Goal: Task Accomplishment & Management: Complete application form

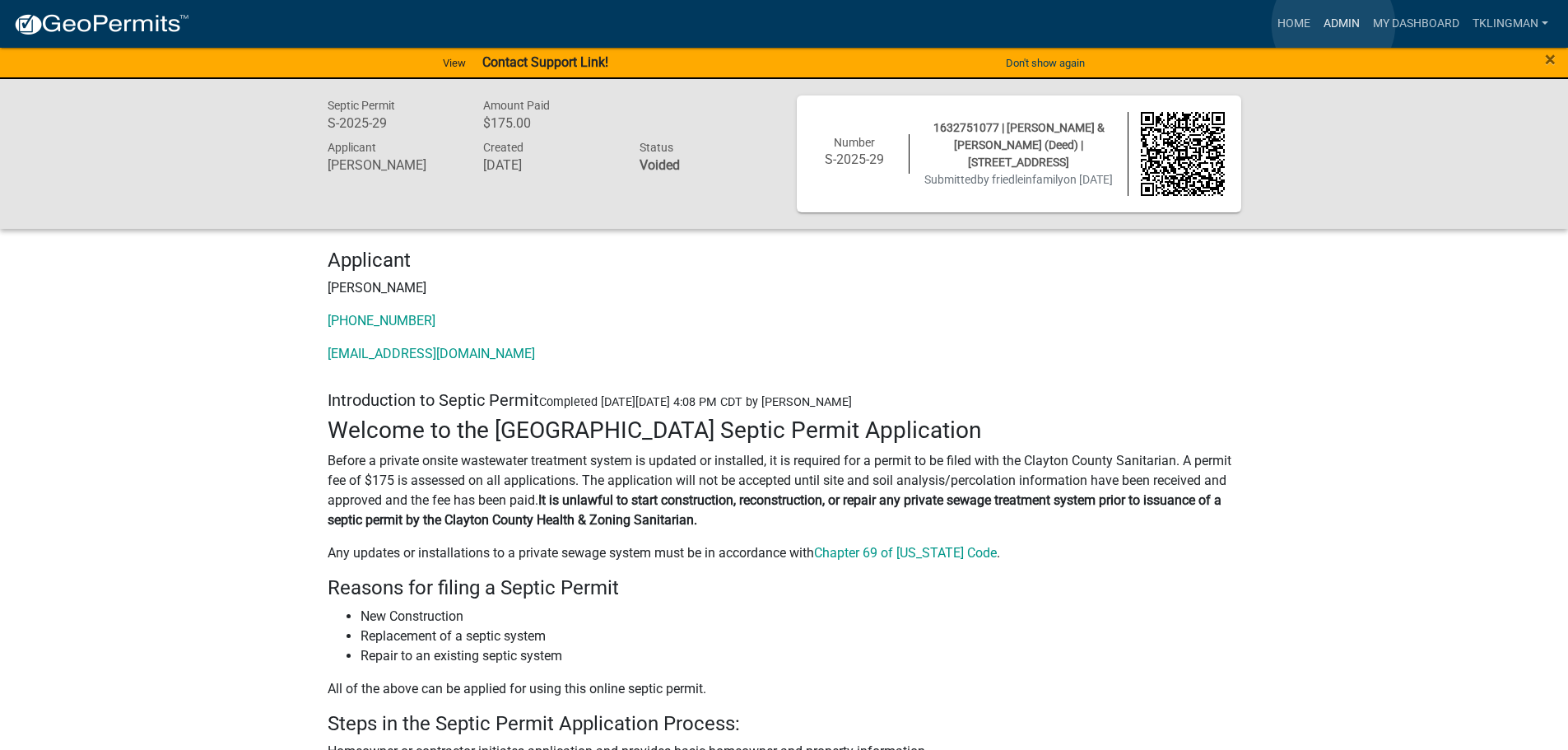
click at [1333, 25] on link "Admin" at bounding box center [1341, 23] width 49 height 31
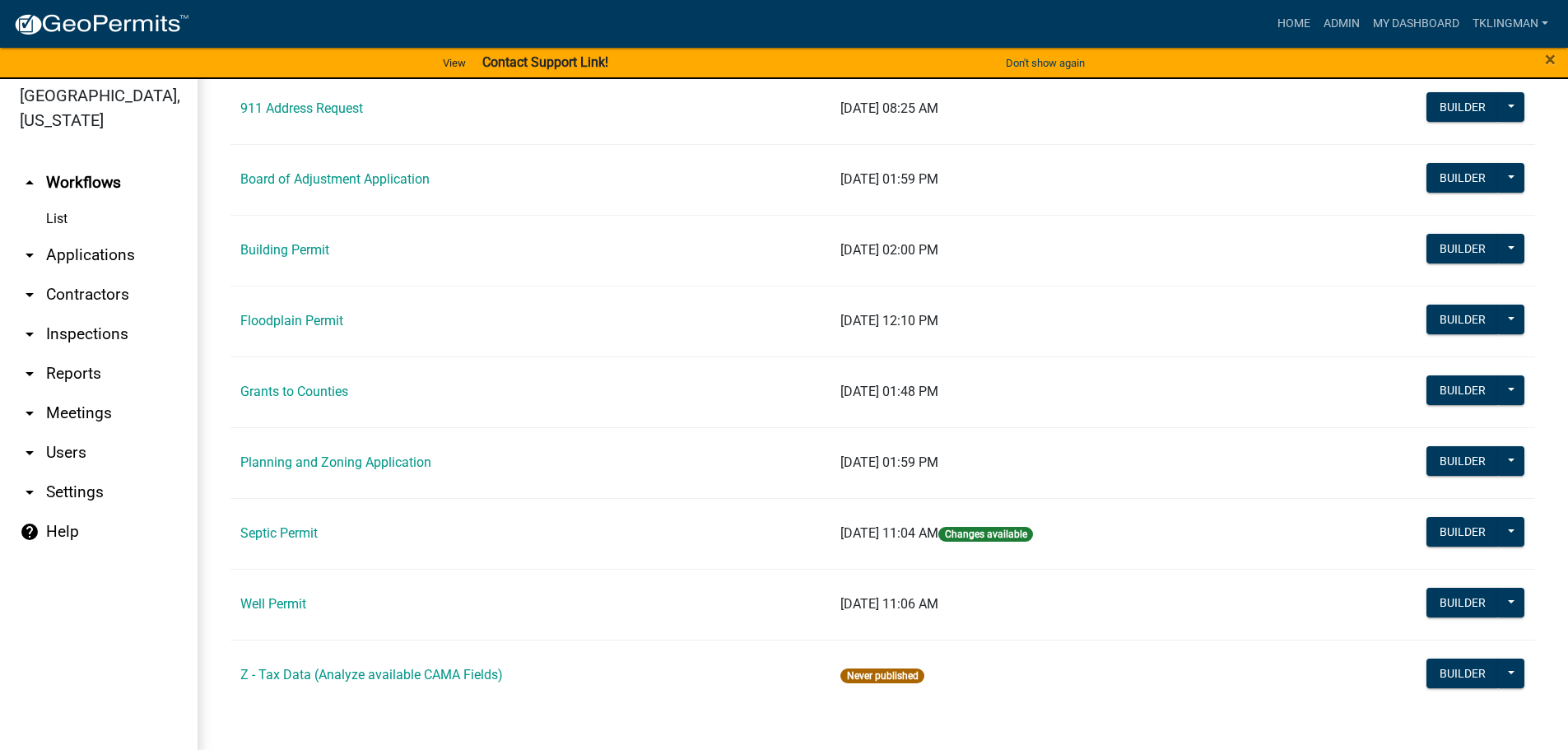
scroll to position [20, 0]
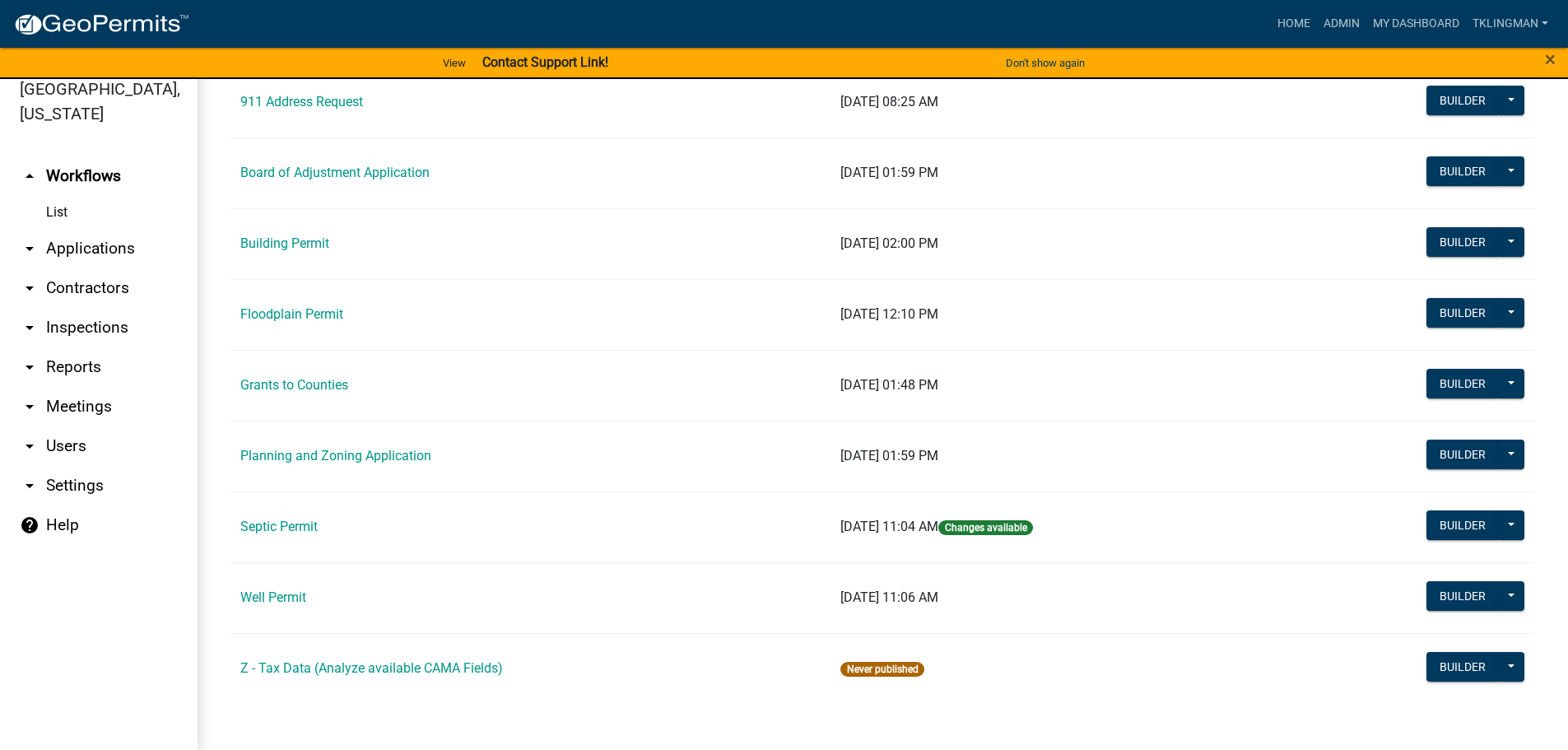
click at [297, 247] on link "Building Permit" at bounding box center [284, 243] width 89 height 16
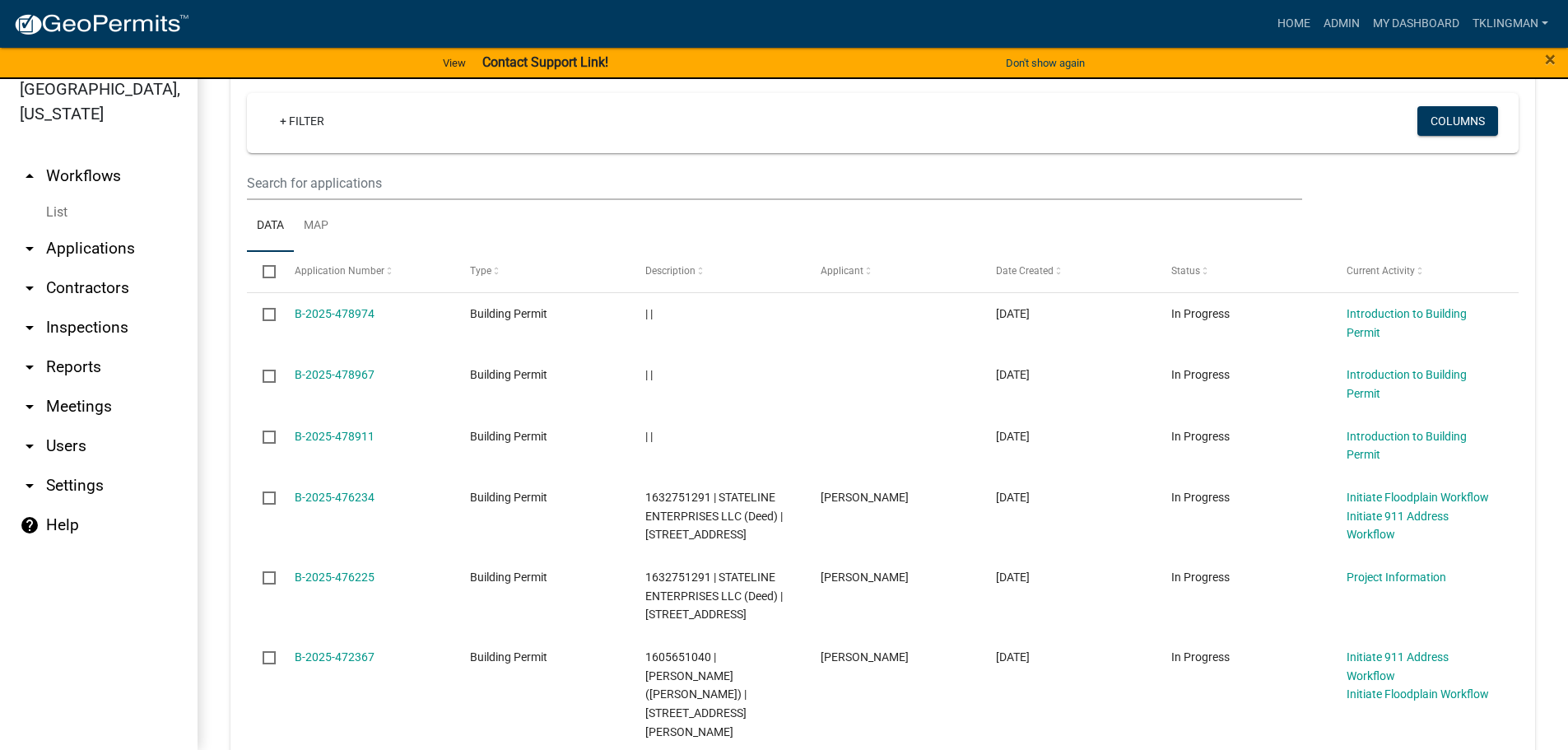
scroll to position [434, 0]
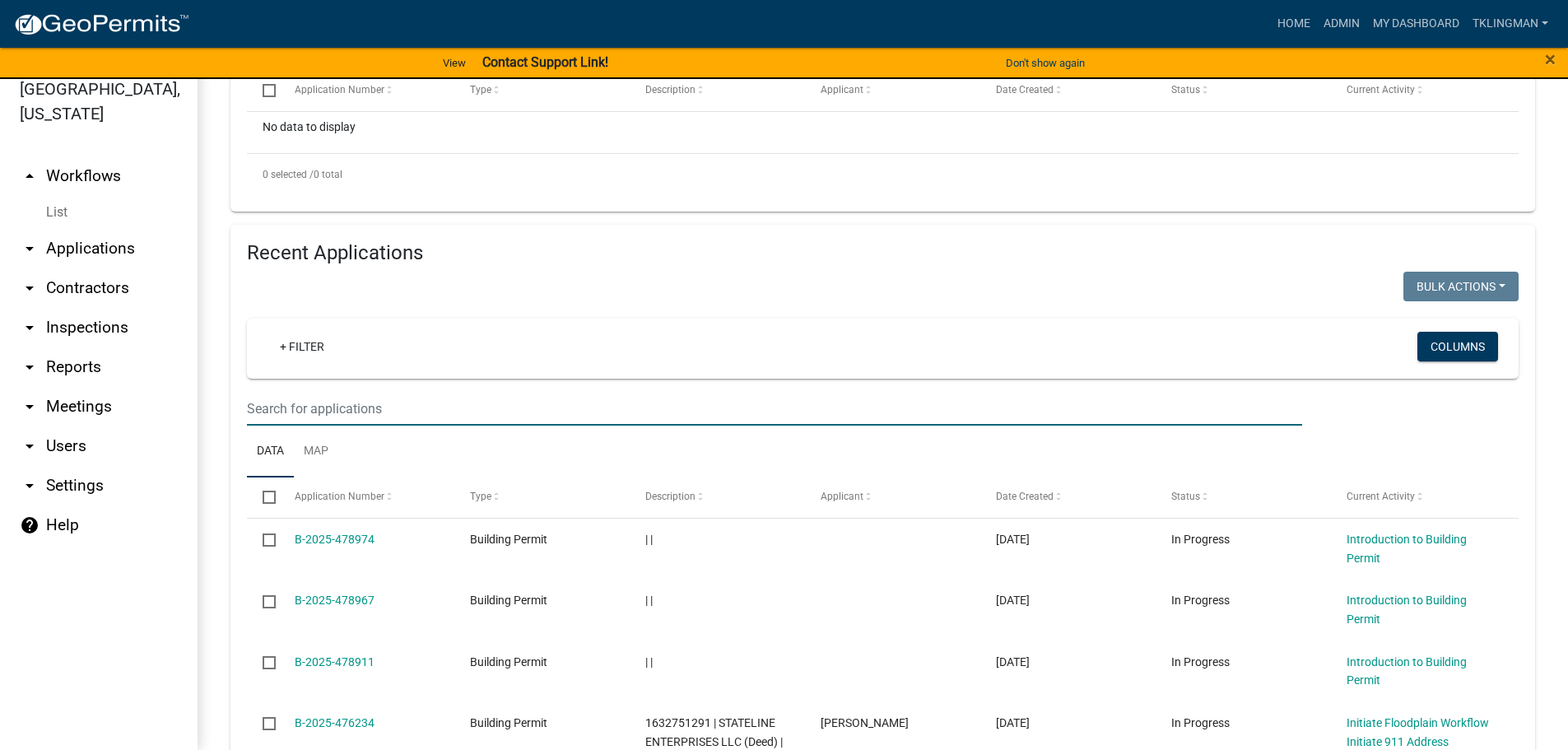
click at [321, 415] on input "text" at bounding box center [774, 409] width 1055 height 33
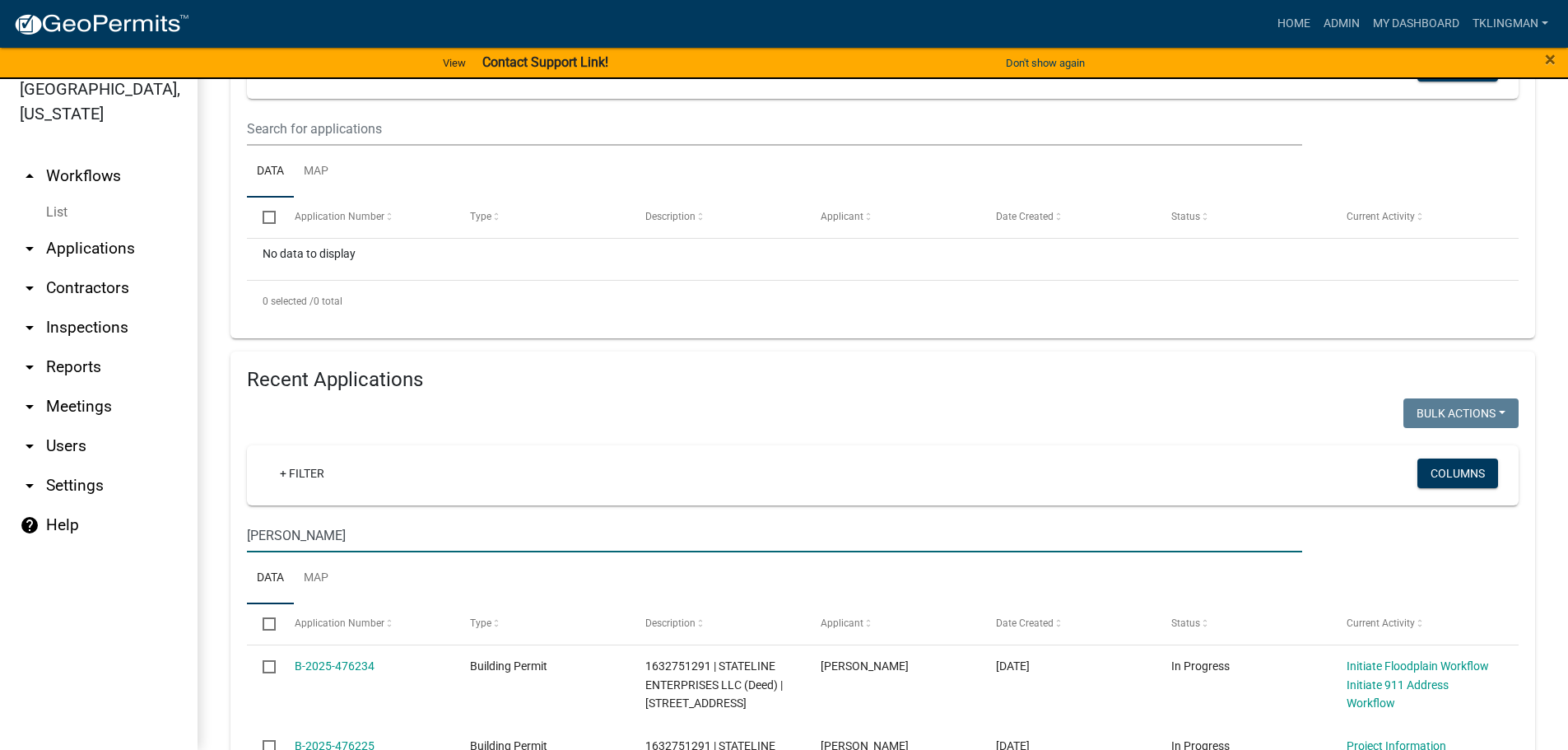
scroll to position [329, 0]
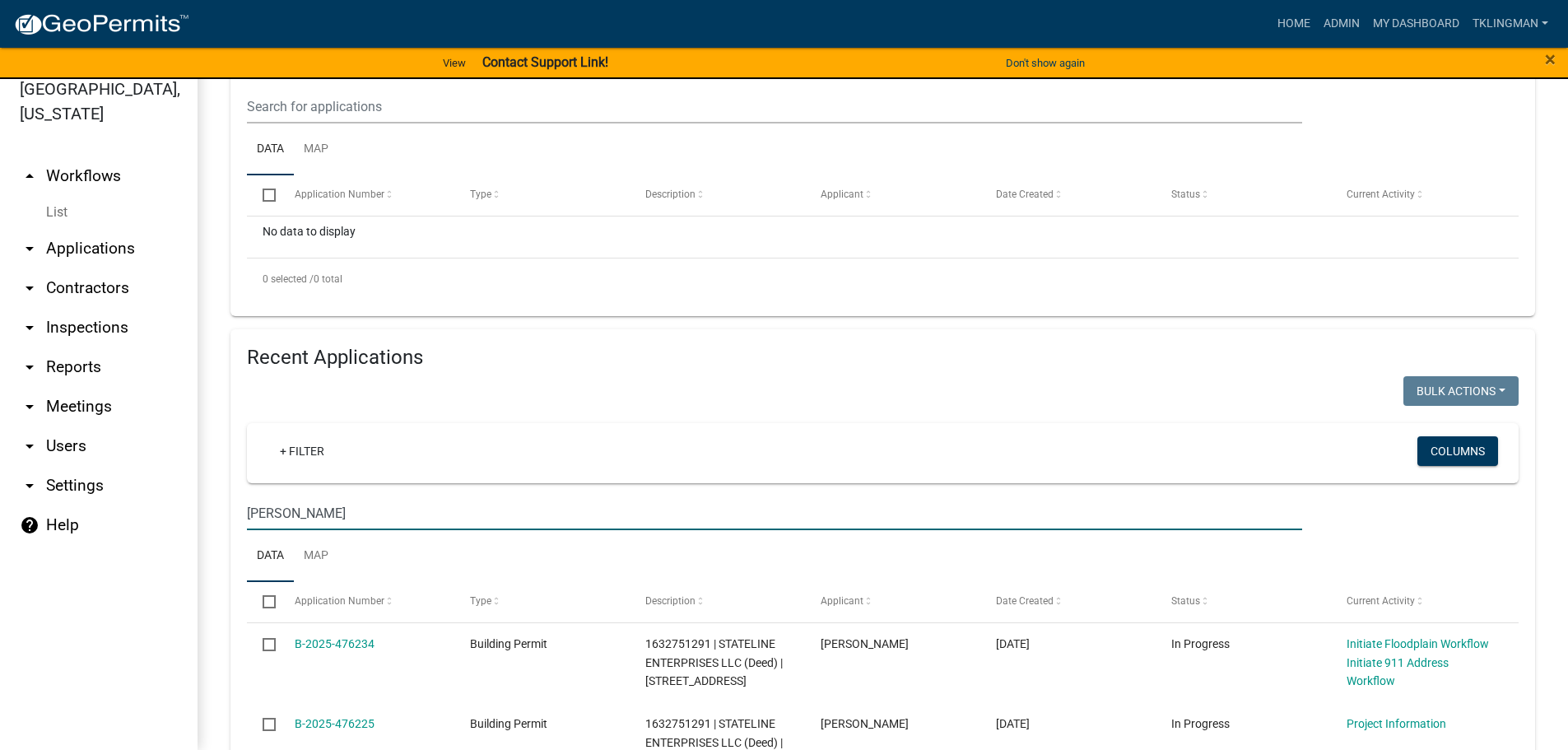
drag, startPoint x: 313, startPoint y: 510, endPoint x: -11, endPoint y: 552, distance: 326.7
click at [0, 552] on html "Internet Explorer does NOT work with GeoPermits. Get a new browser for more sec…" at bounding box center [784, 355] width 1568 height 750
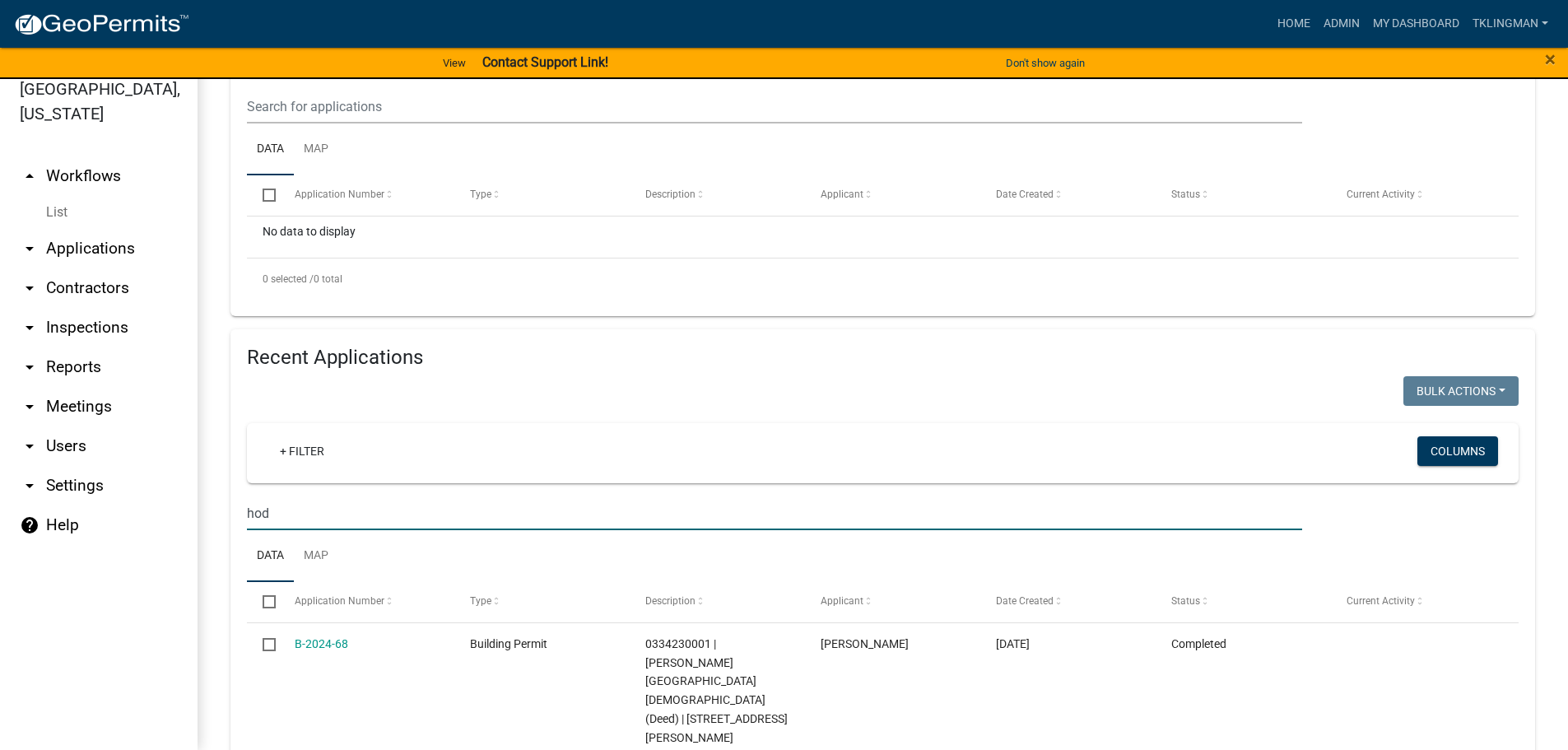
type input "hod"
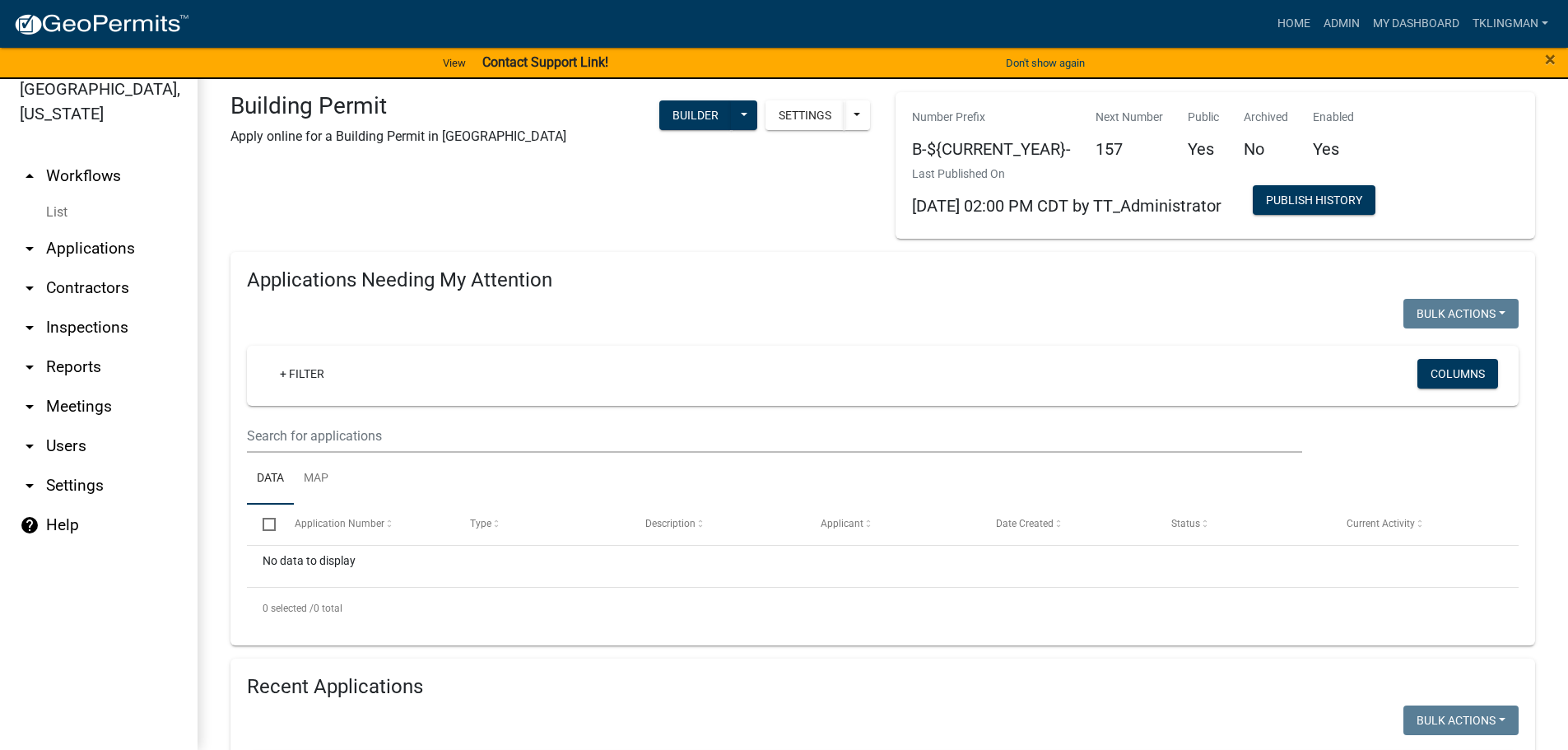
scroll to position [0, 0]
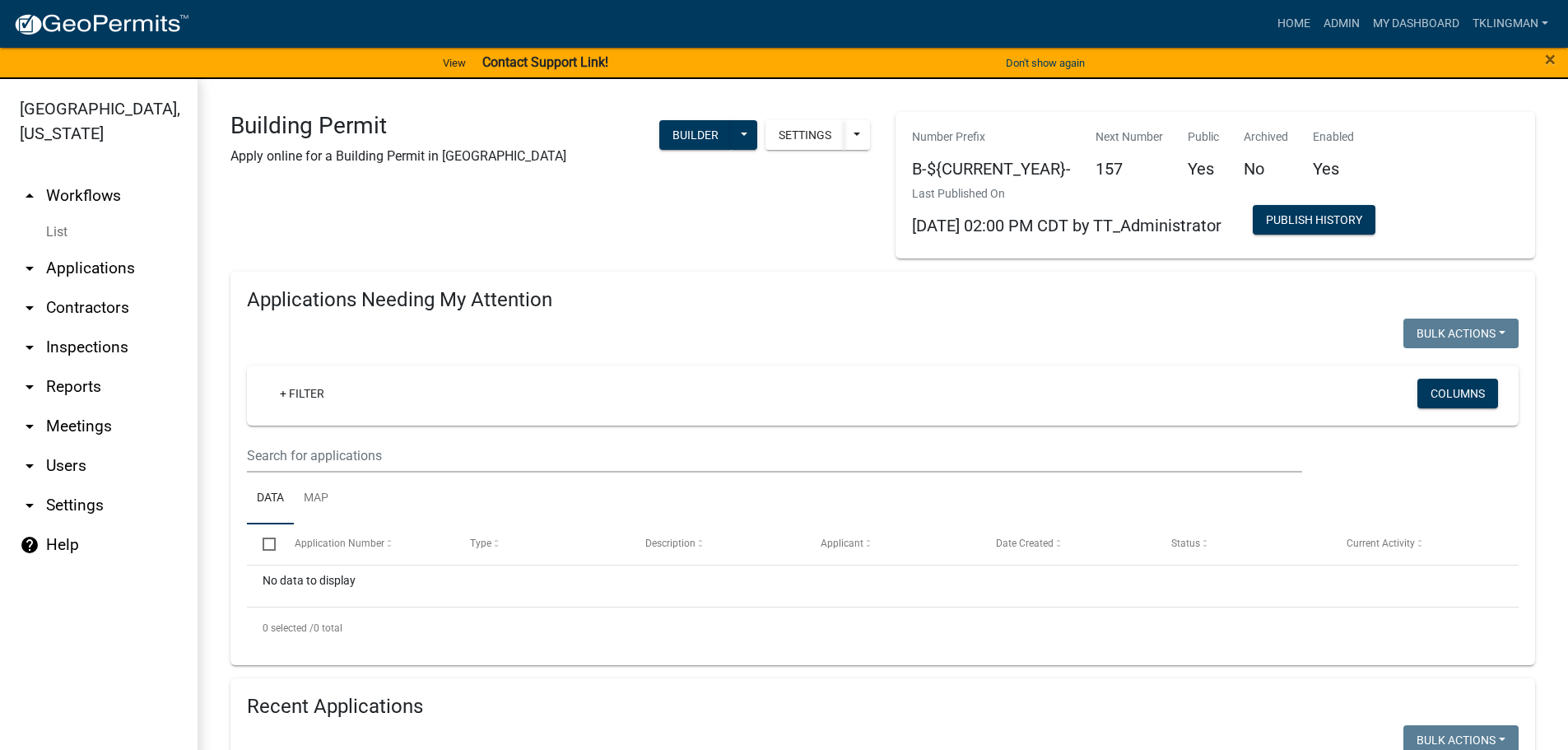
click at [697, 186] on div "Building Permit Apply online for a Building Permit in [GEOGRAPHIC_DATA] Setting…" at bounding box center [550, 185] width 664 height 146
click at [1339, 18] on link "Admin" at bounding box center [1341, 23] width 49 height 31
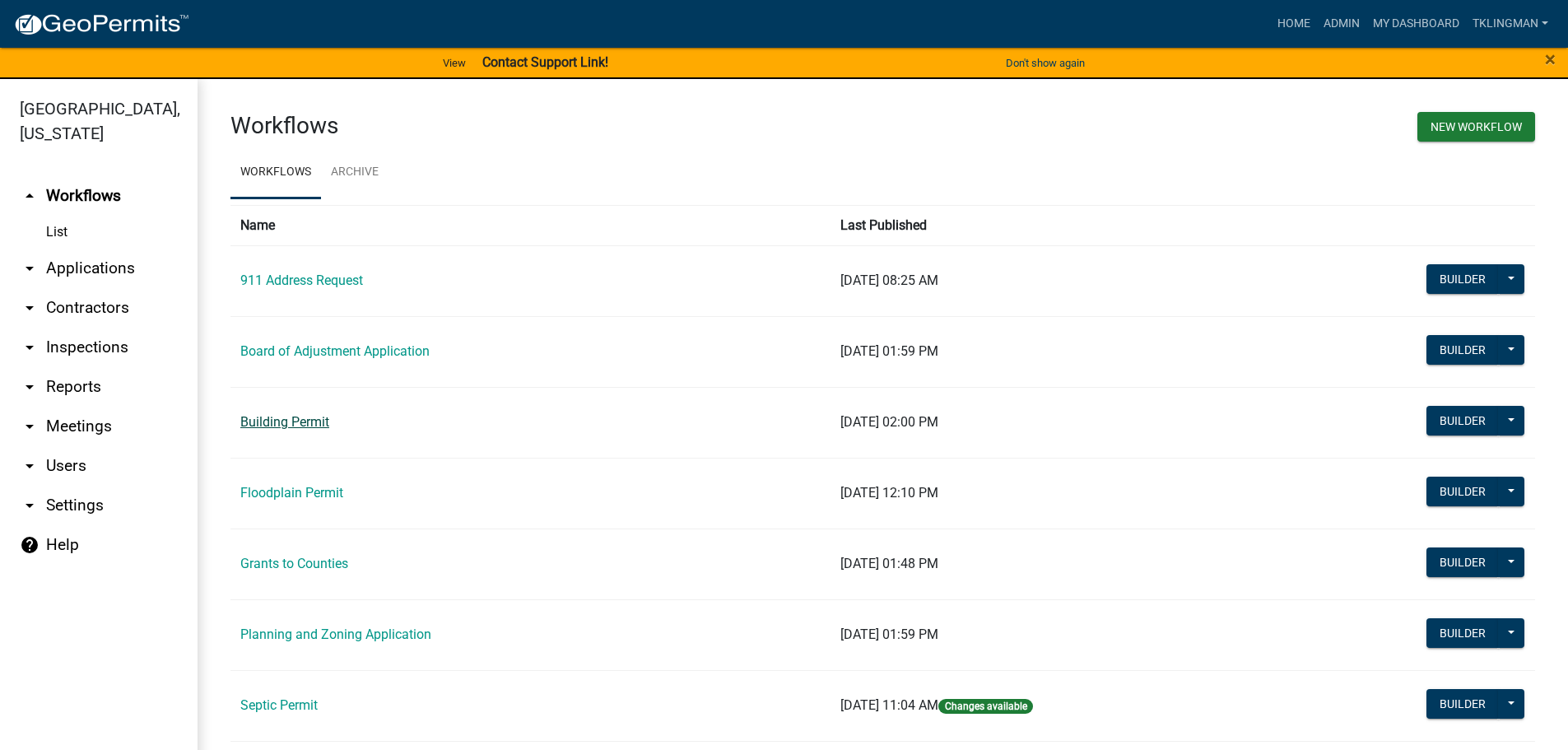
click at [314, 418] on link "Building Permit" at bounding box center [284, 421] width 89 height 16
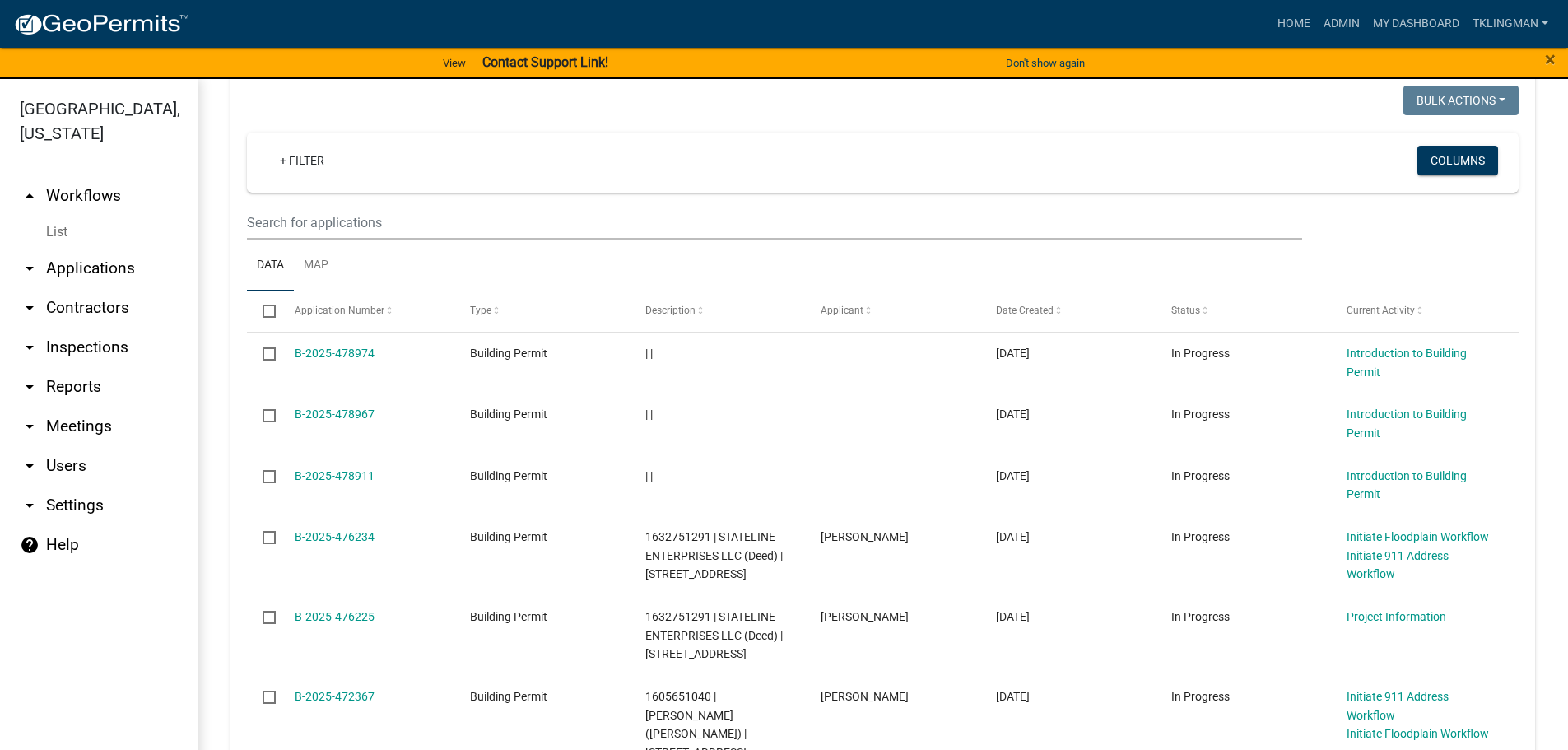
scroll to position [434, 0]
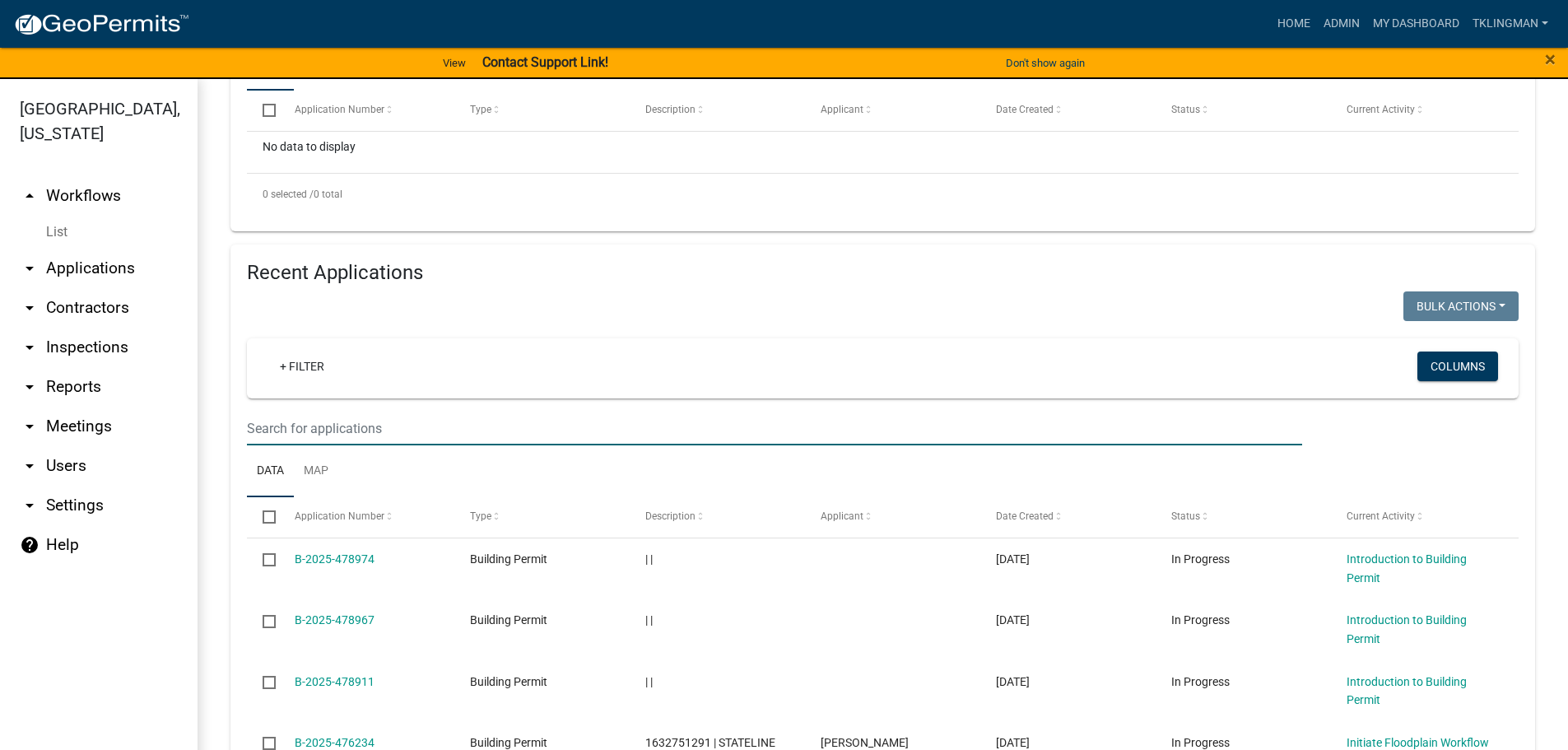
click at [329, 427] on input "text" at bounding box center [774, 428] width 1055 height 33
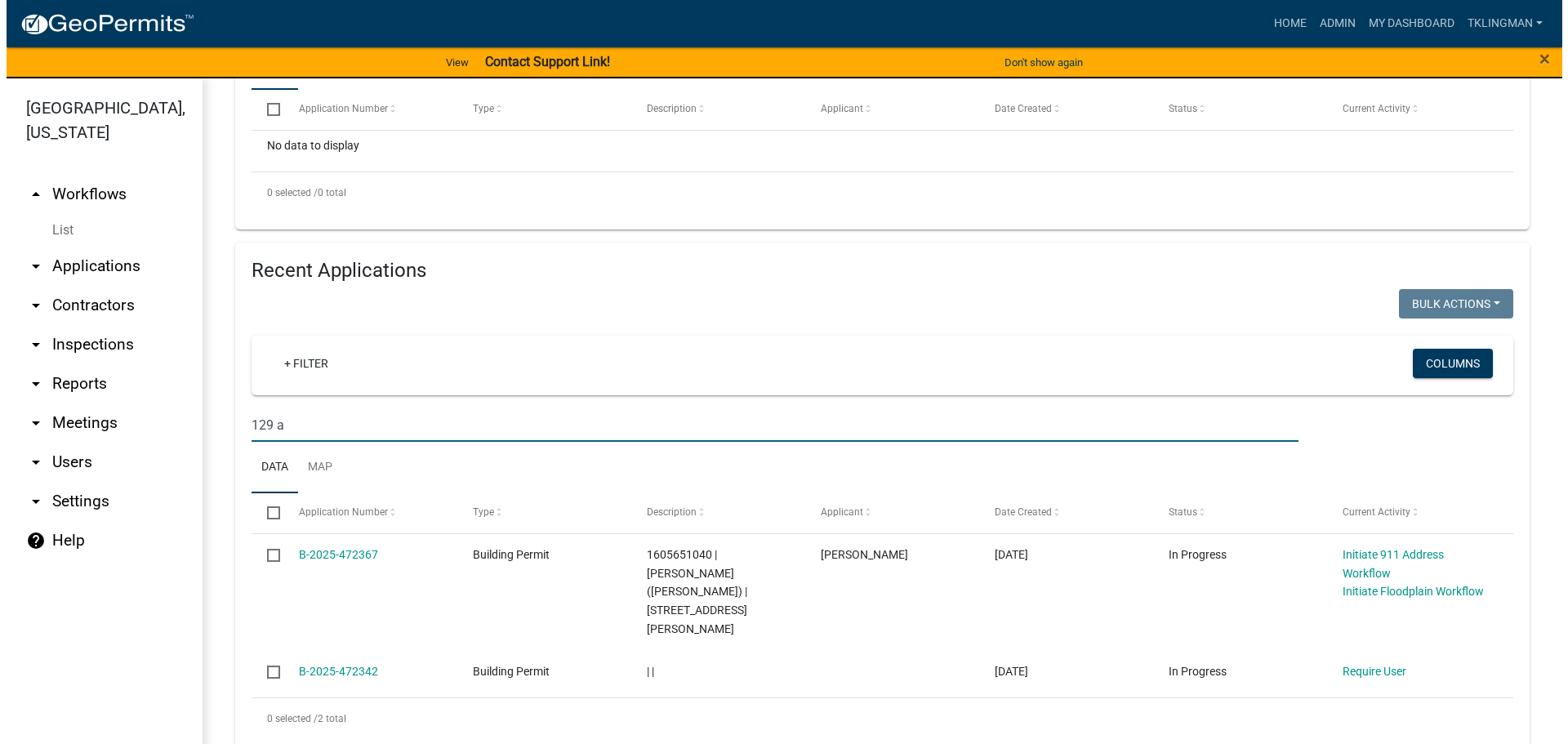
scroll to position [417, 0]
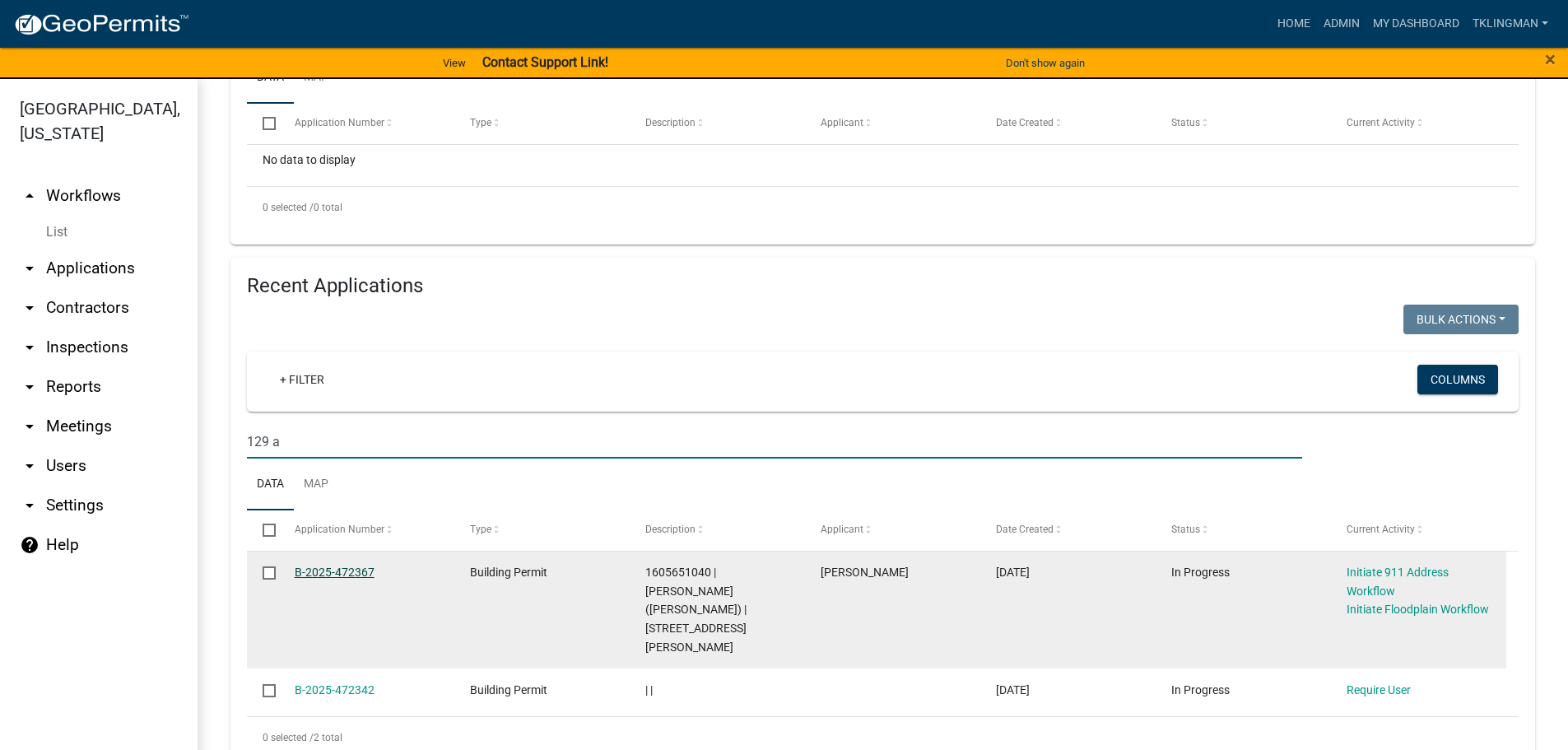
type input "129 a"
click at [364, 572] on link "B-2025-472367" at bounding box center [333, 572] width 79 height 13
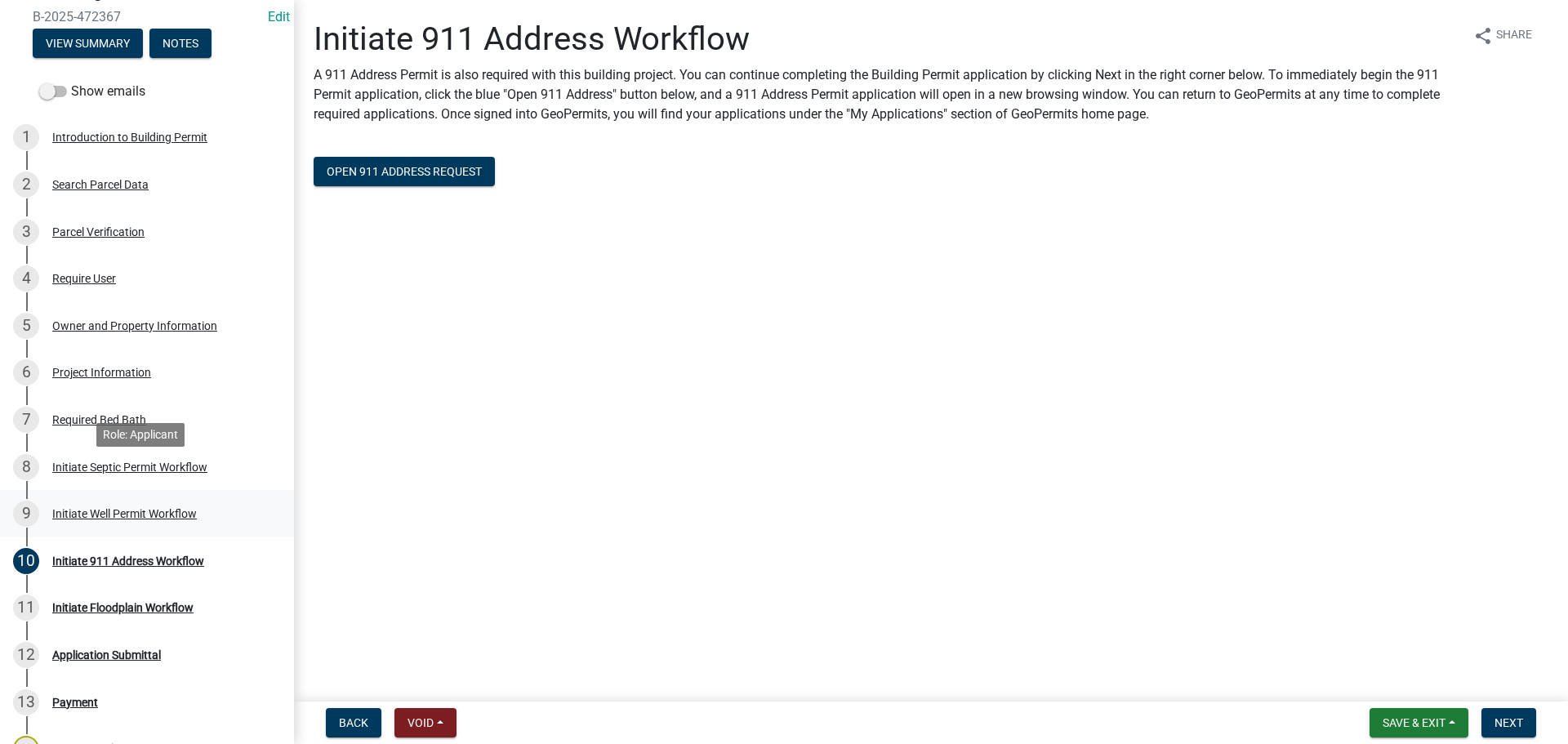
scroll to position [163, 0]
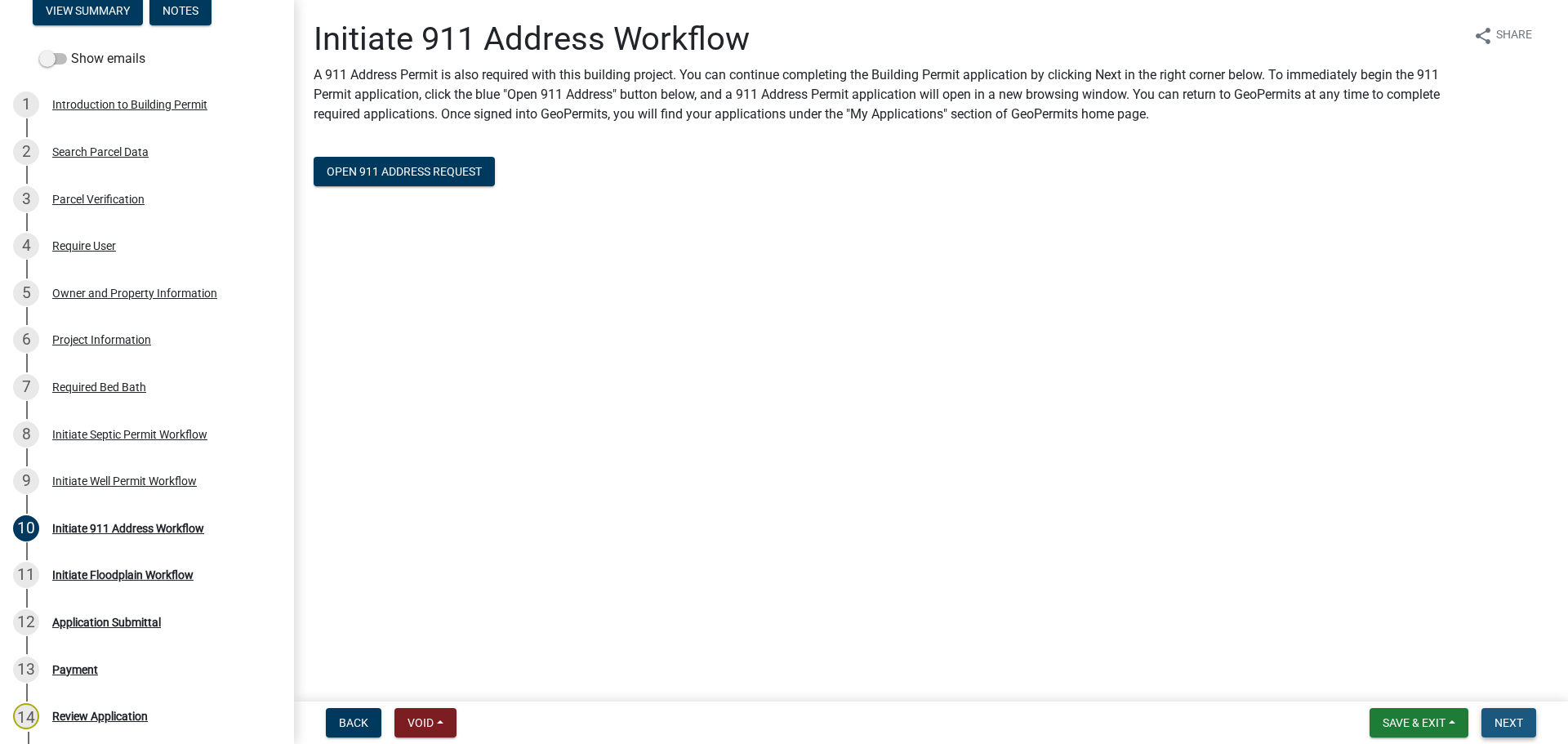
click at [1513, 720] on span "Next" at bounding box center [1509, 722] width 28 height 13
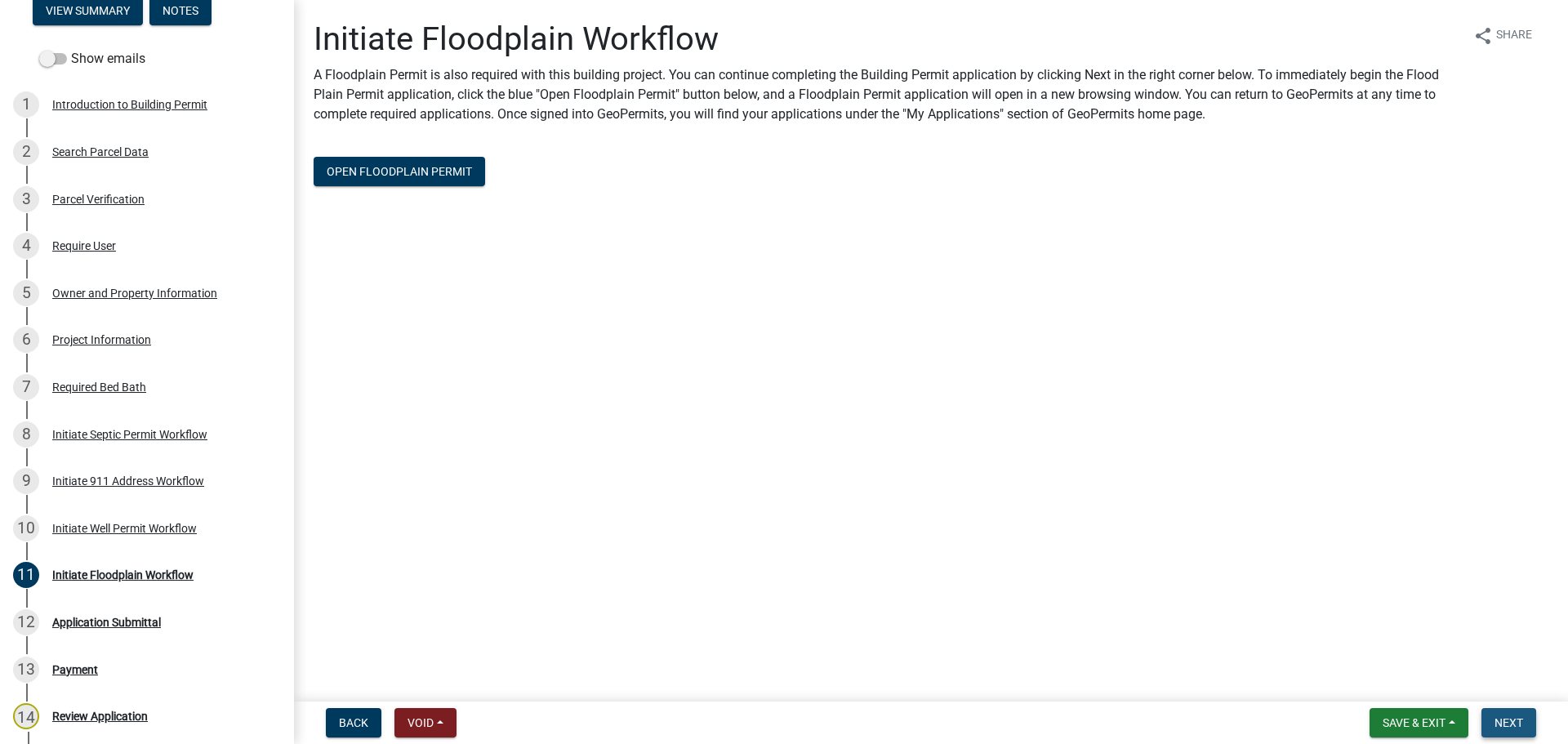
click at [1516, 732] on button "Next" at bounding box center [1509, 722] width 55 height 29
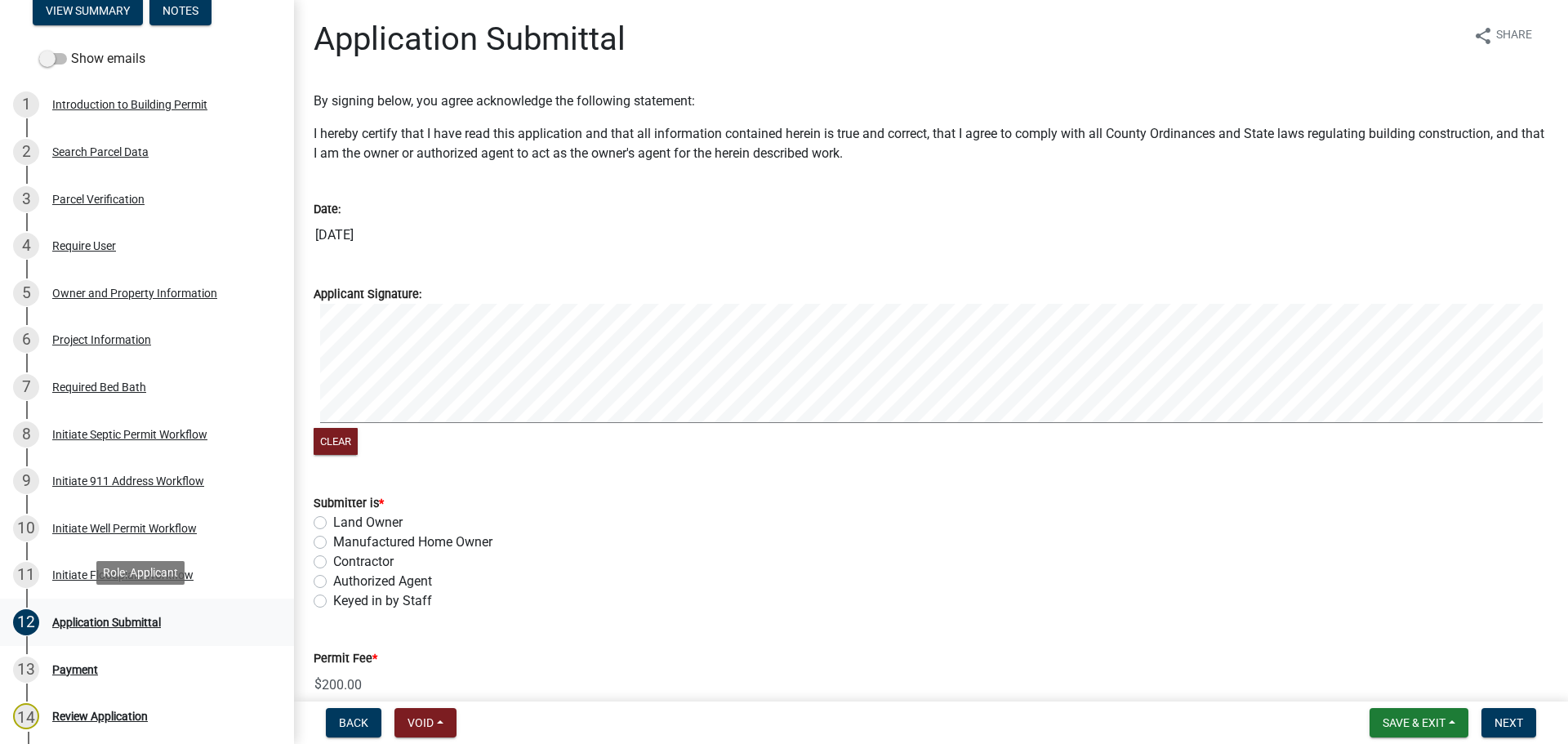
drag, startPoint x: 231, startPoint y: 478, endPoint x: 194, endPoint y: 633, distance: 159.4
drag, startPoint x: 194, startPoint y: 633, endPoint x: 712, endPoint y: 507, distance: 533.1
click at [712, 507] on div "Submitter is *" at bounding box center [931, 503] width 1235 height 20
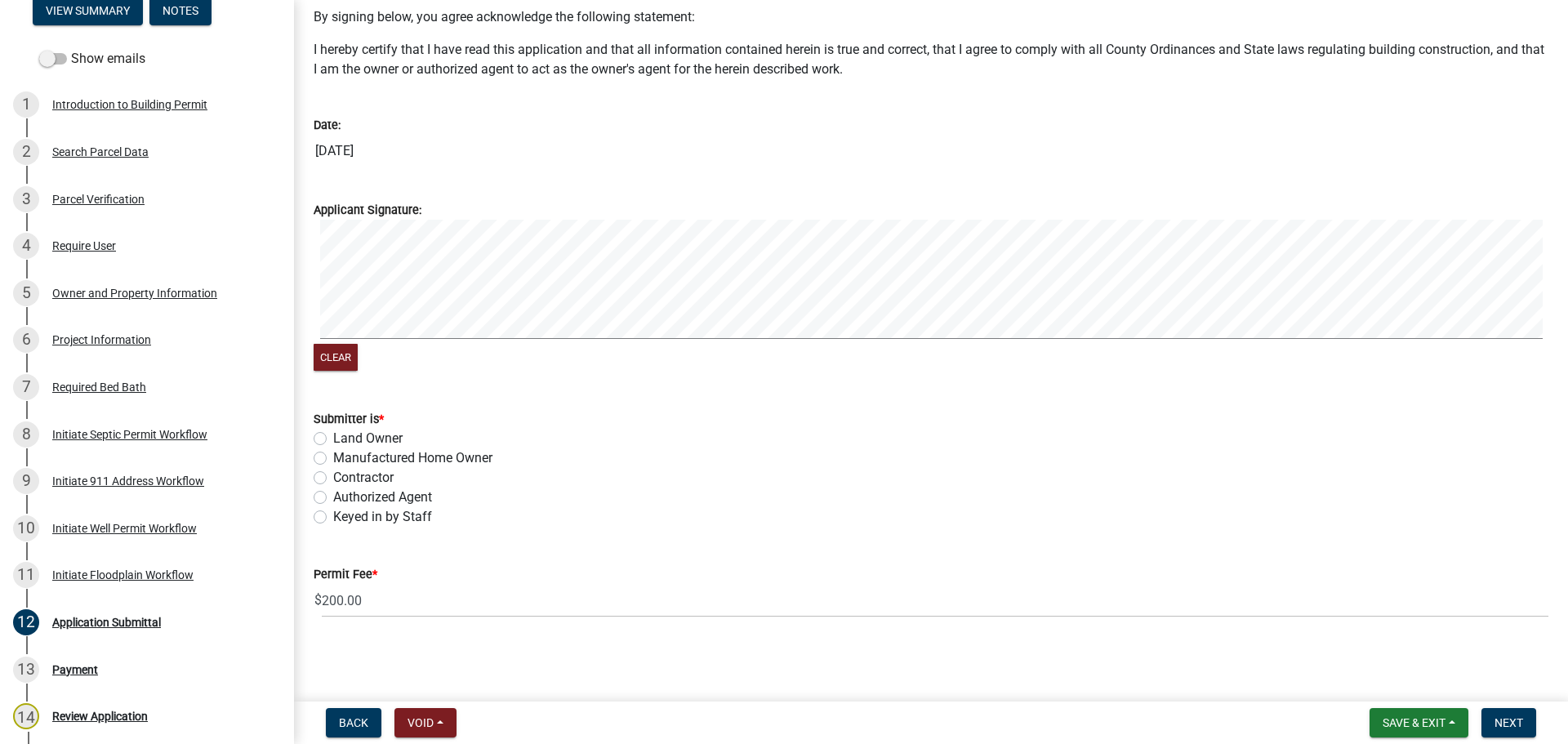
scroll to position [85, 0]
click at [334, 475] on label "Contractor" at bounding box center [363, 477] width 61 height 20
click at [334, 475] on input "Contractor" at bounding box center [338, 472] width 11 height 11
radio input "true"
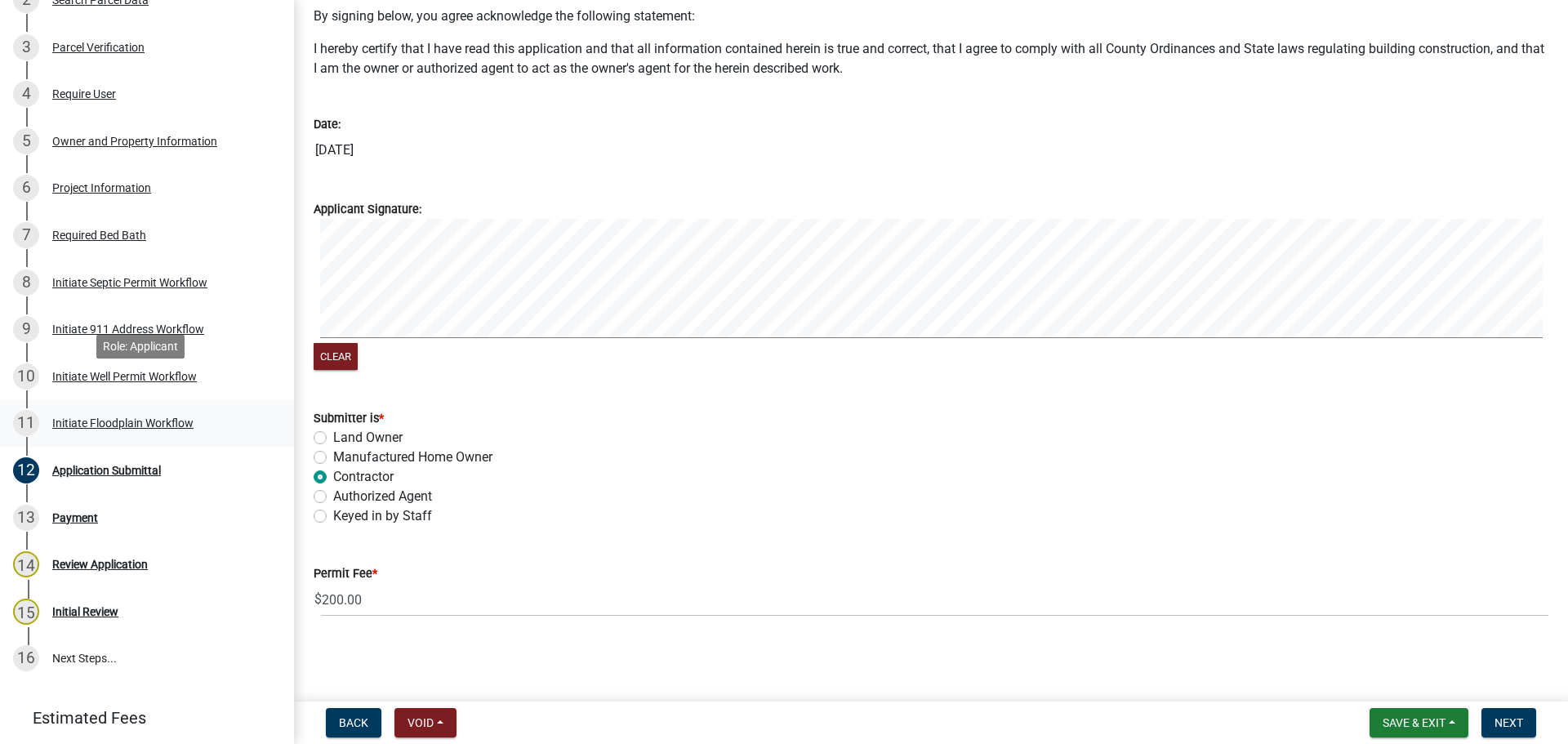
scroll to position [364, 0]
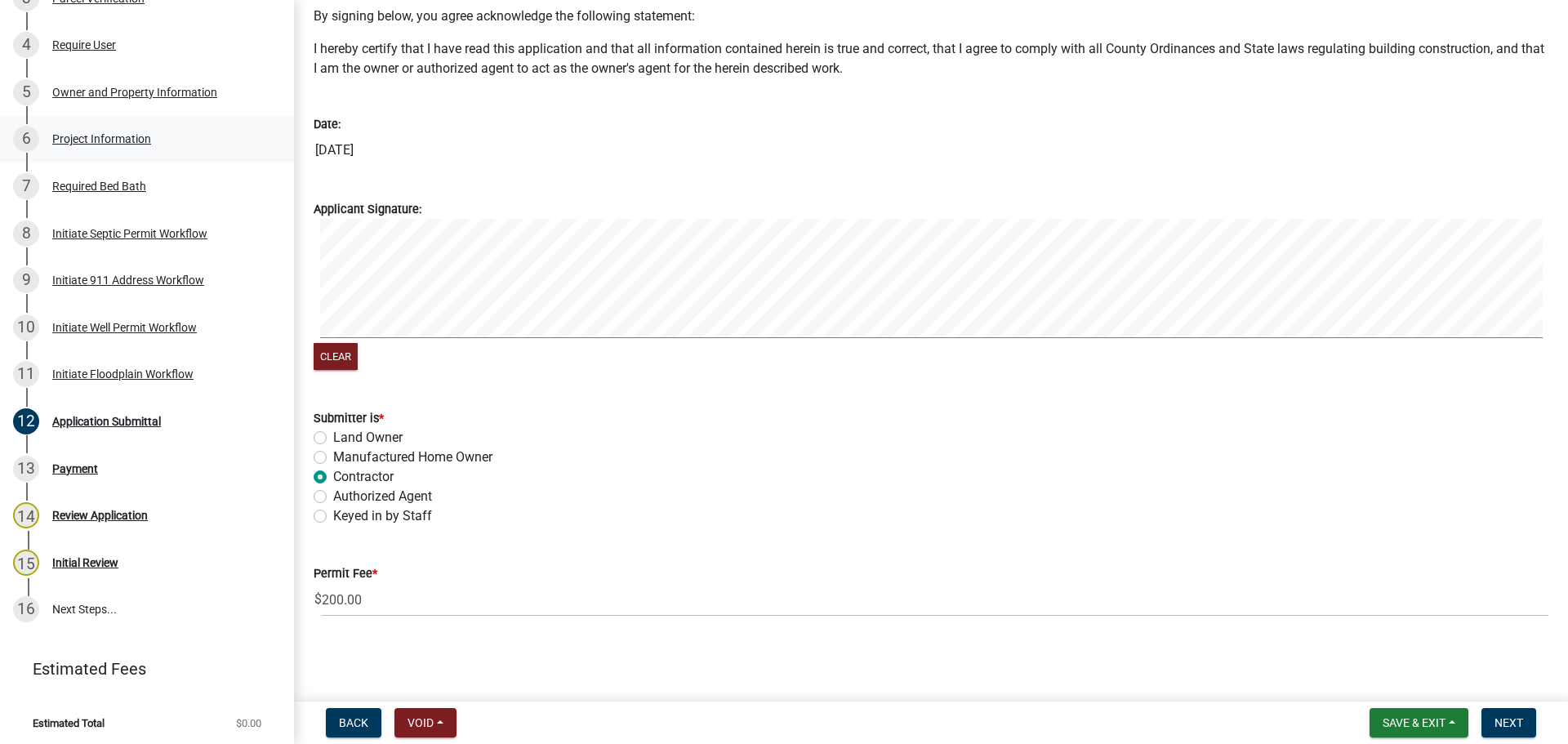
click at [104, 134] on div "Project Information" at bounding box center [101, 139] width 99 height 12
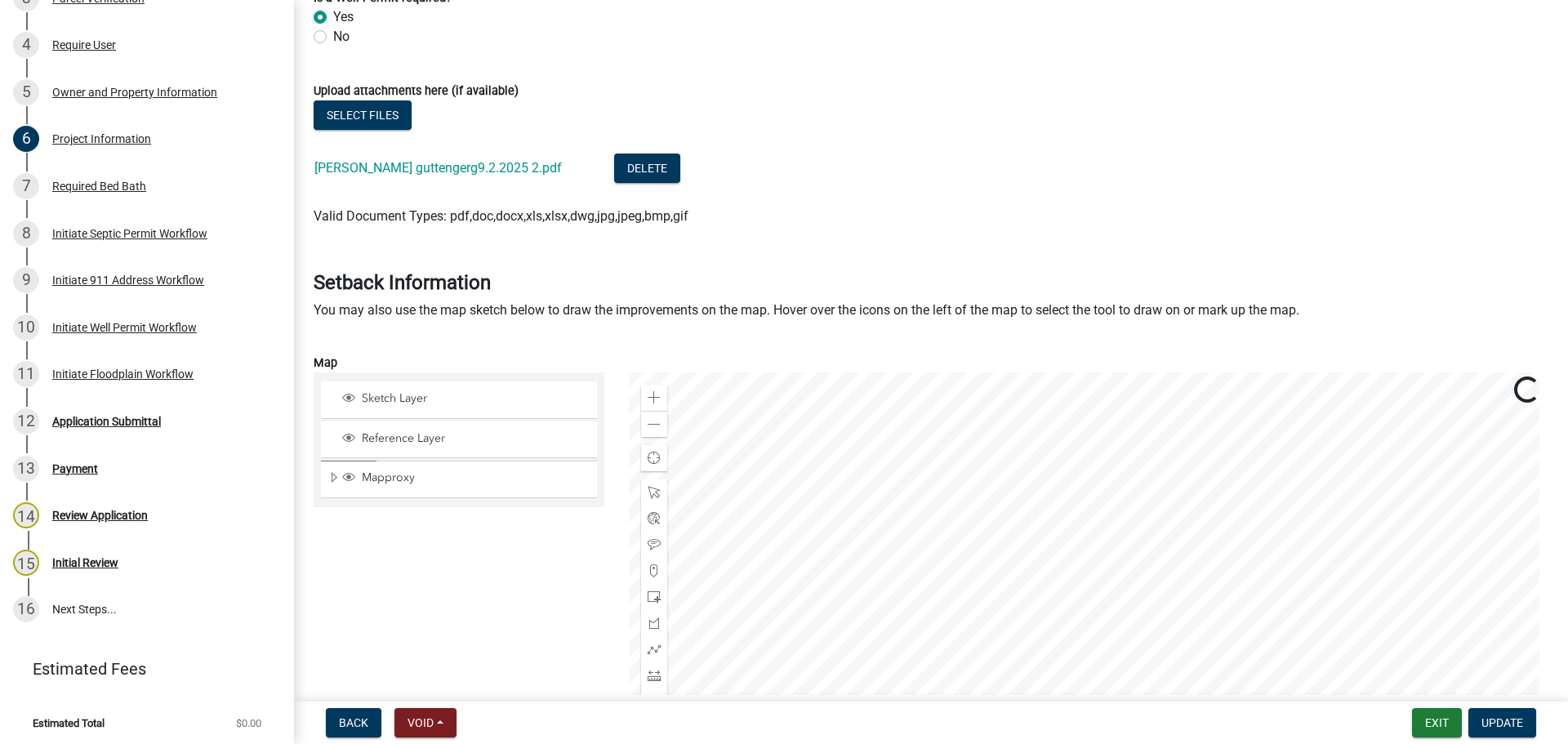
scroll to position [1306, 0]
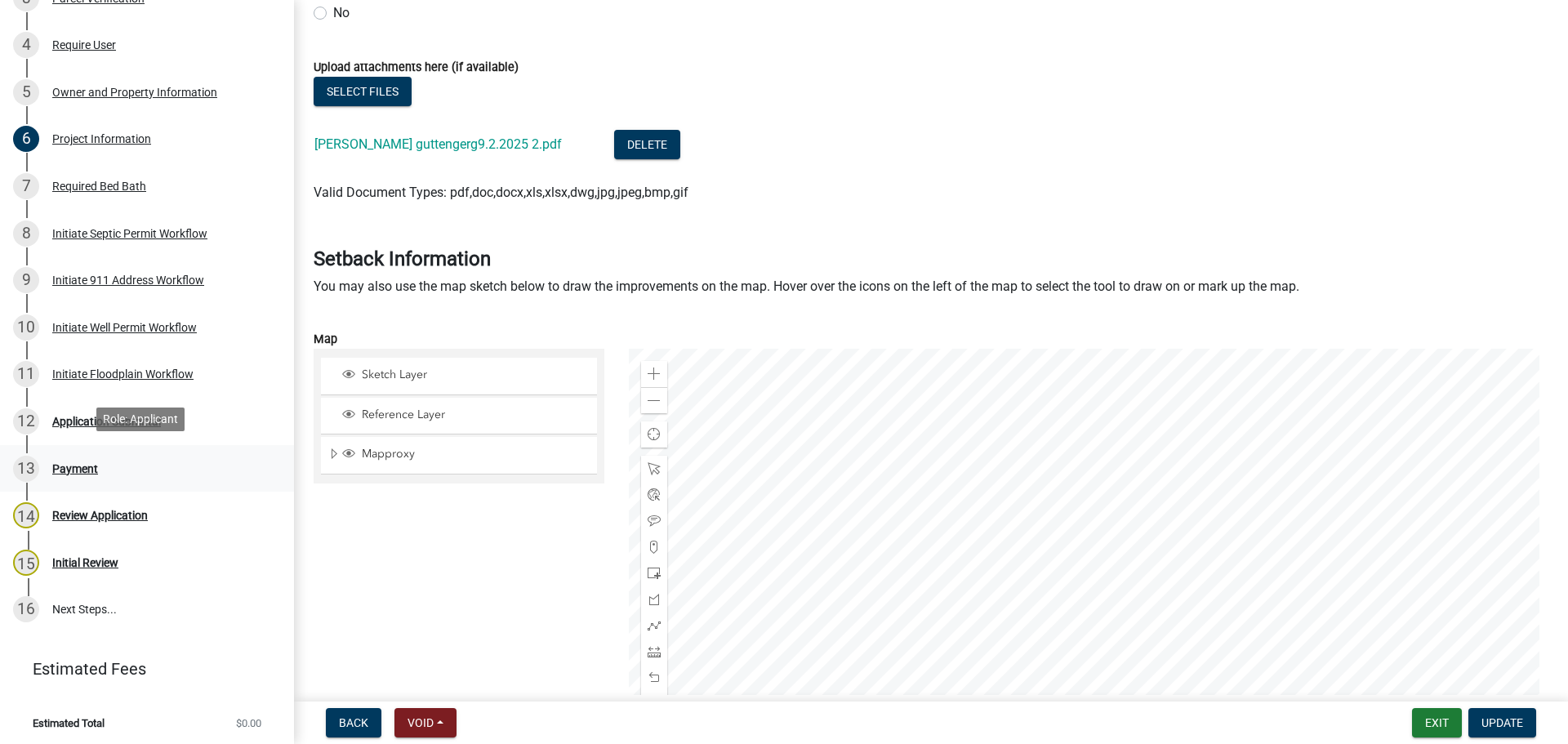
click at [90, 466] on div "Payment" at bounding box center [75, 469] width 46 height 12
click at [85, 421] on div "Application Submittal" at bounding box center [106, 421] width 109 height 12
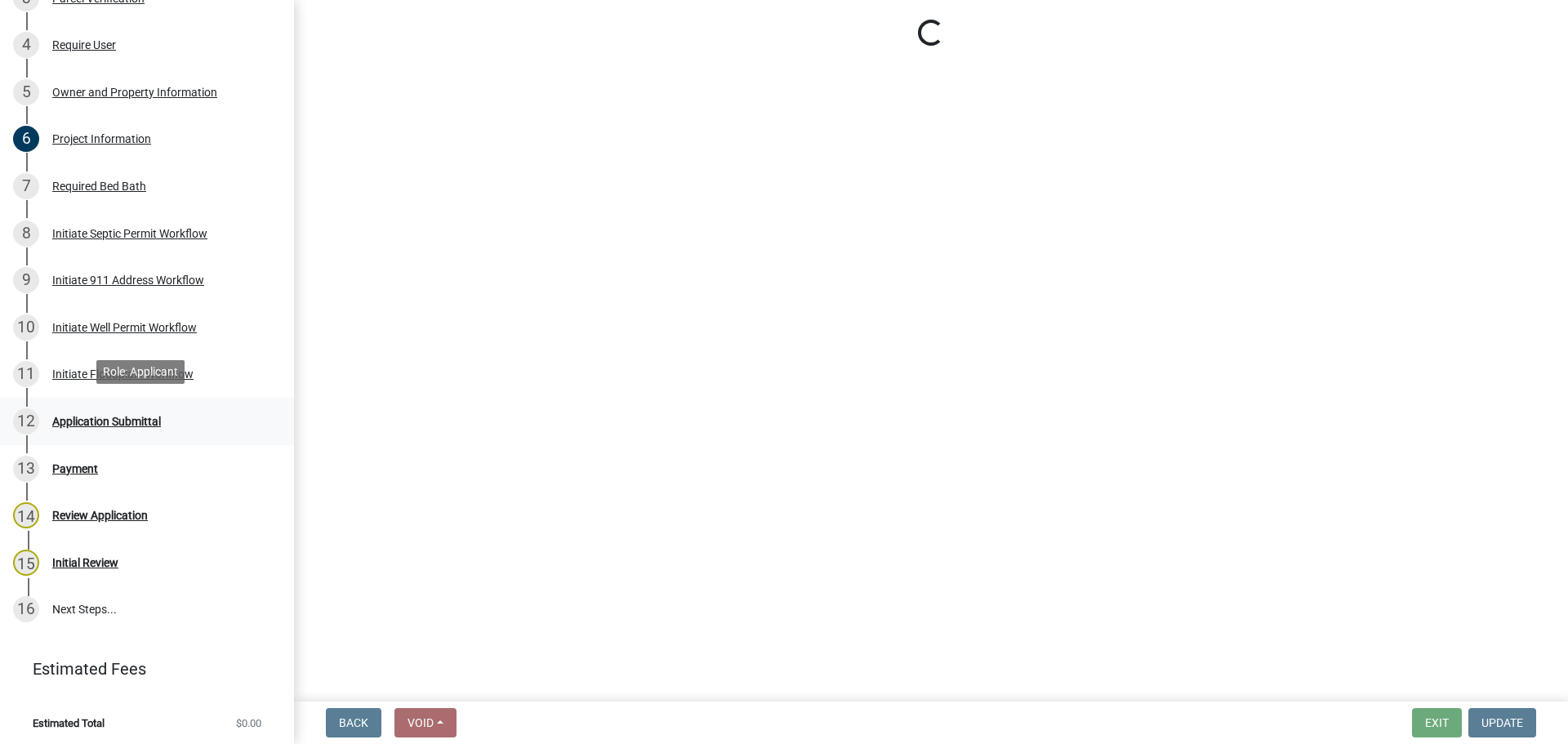
scroll to position [0, 0]
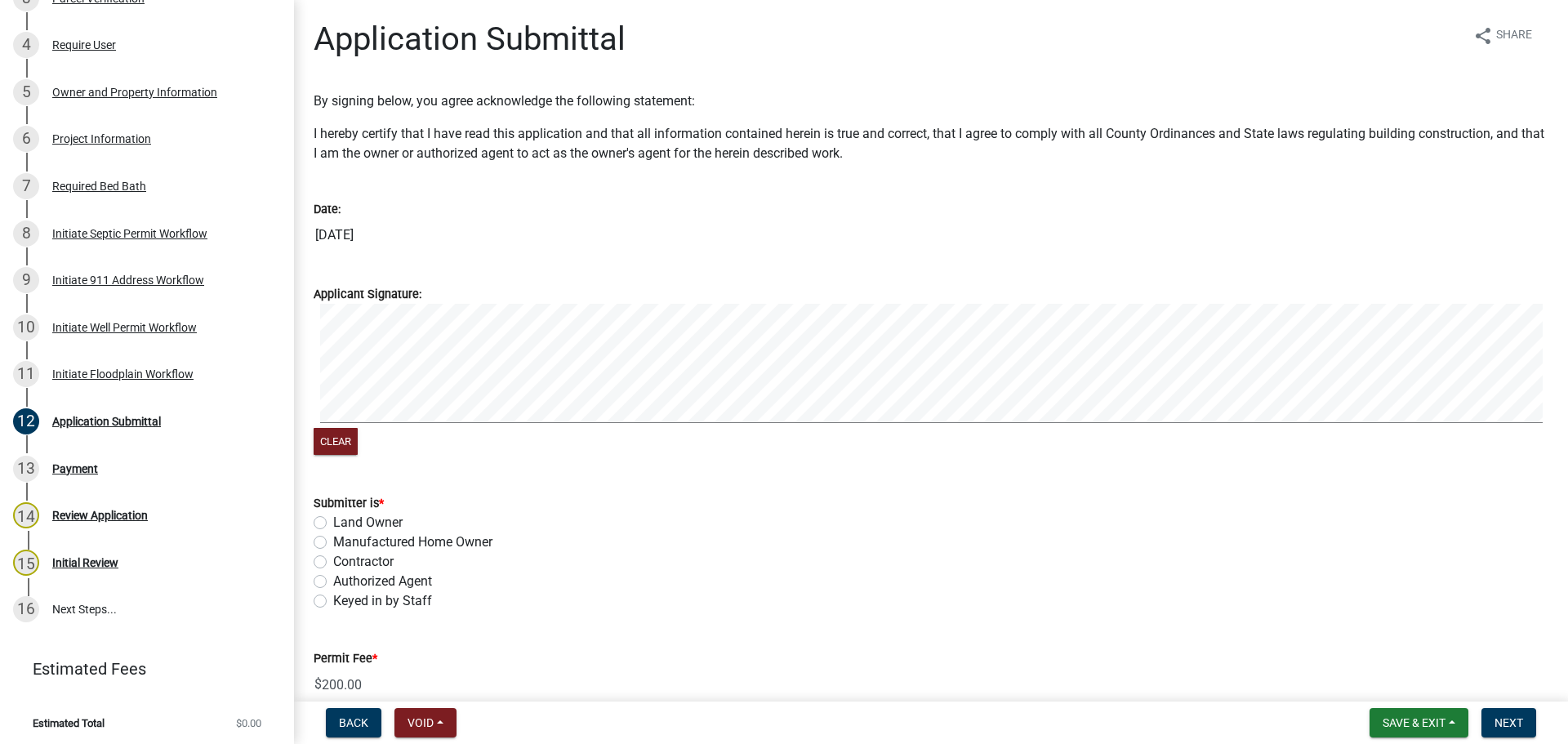
click at [334, 566] on label "Contractor" at bounding box center [363, 562] width 61 height 20
click at [334, 562] on input "Contractor" at bounding box center [338, 557] width 11 height 11
radio input "true"
click at [451, 293] on form "Applicant Signature: Clear" at bounding box center [931, 362] width 1235 height 194
click at [378, 428] on div "Clear" at bounding box center [931, 381] width 1235 height 155
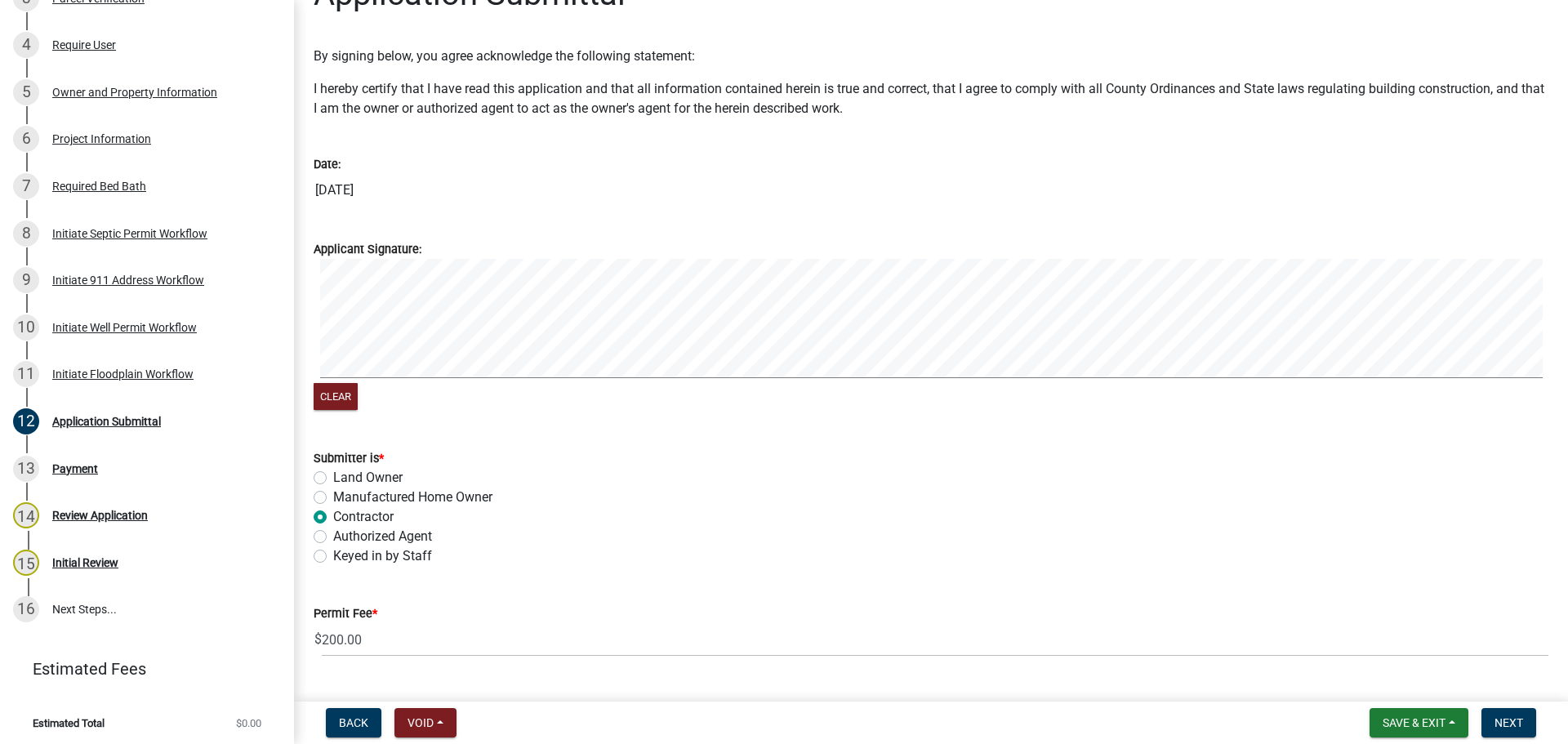
scroll to position [85, 0]
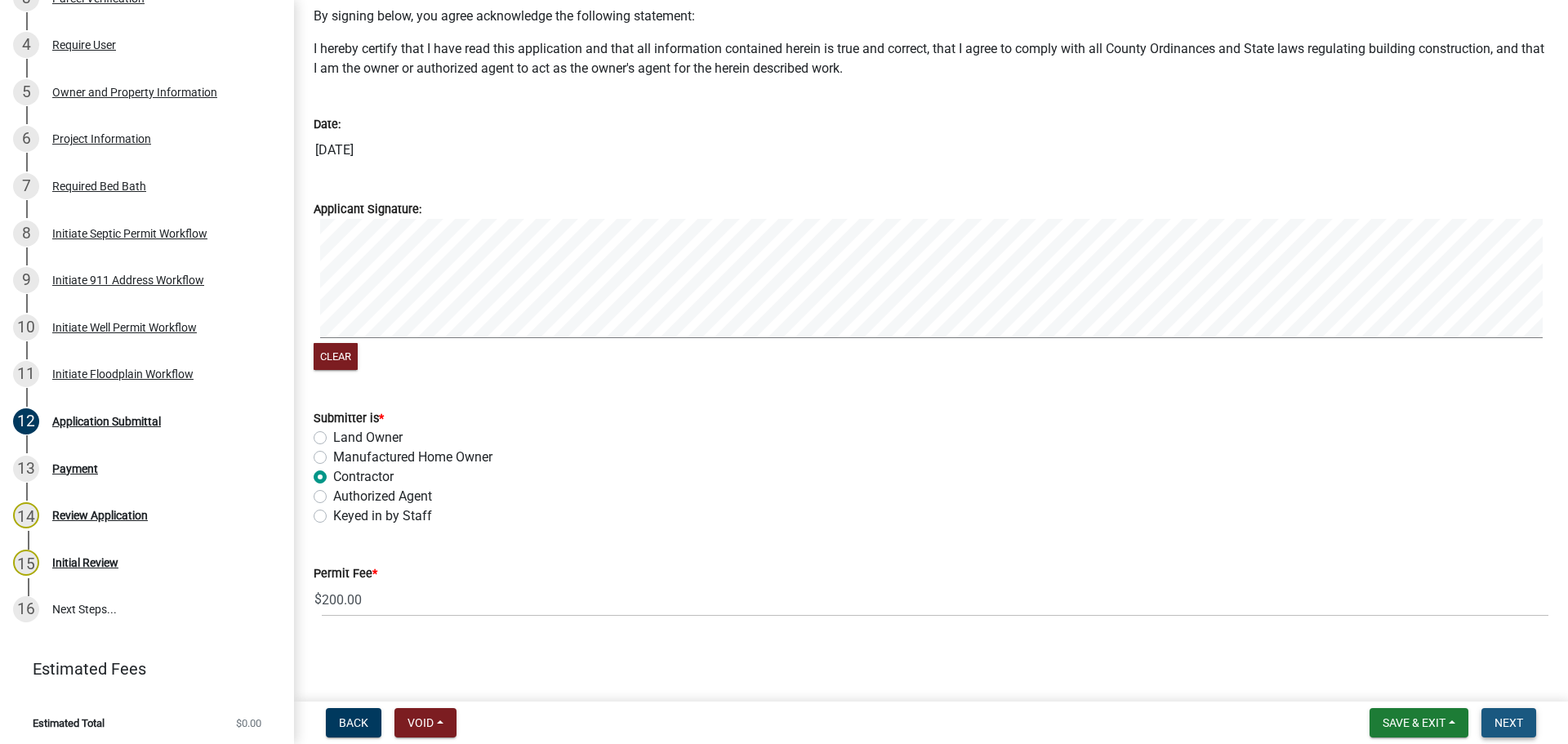
click at [1517, 722] on span "Next" at bounding box center [1509, 722] width 28 height 13
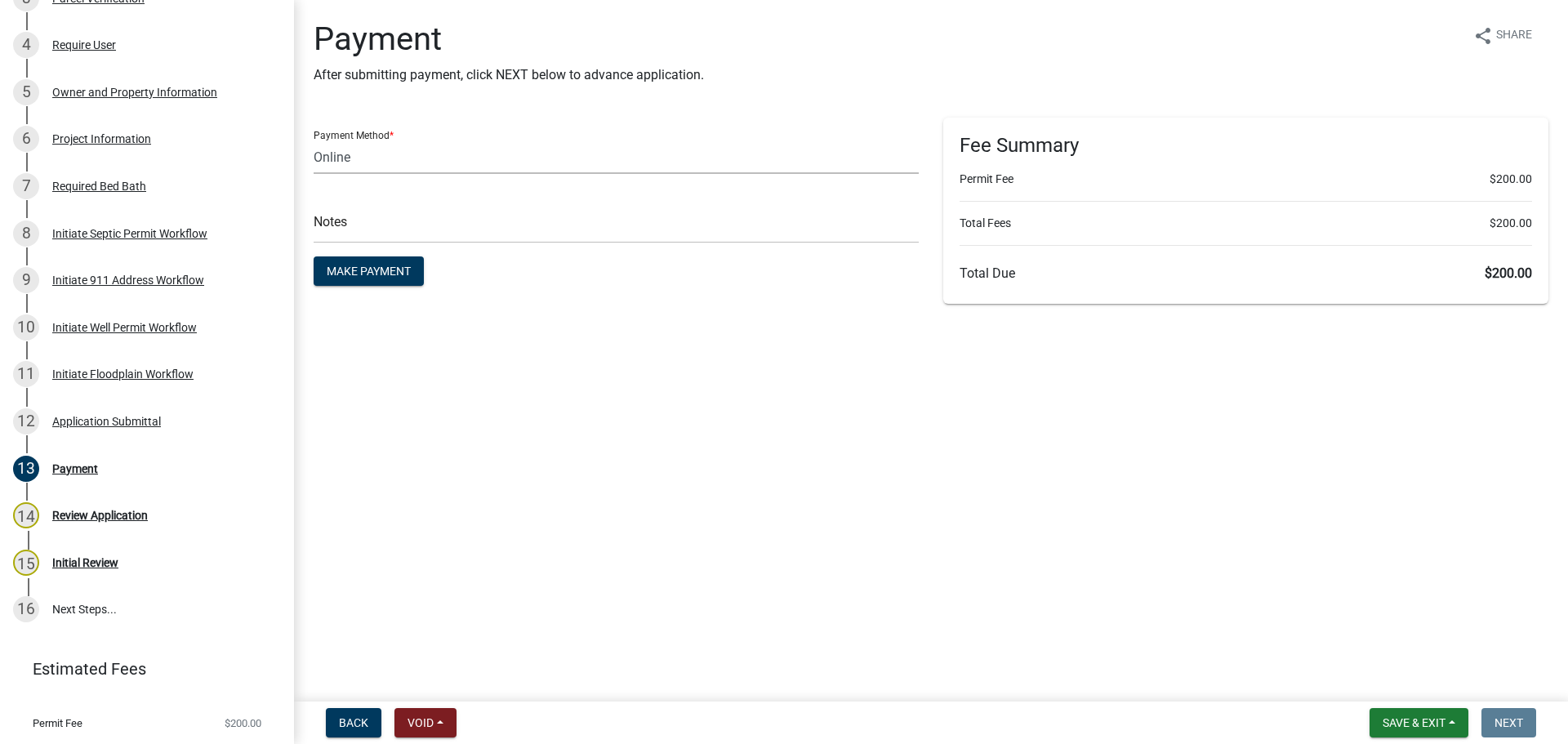
click at [575, 168] on select "Credit Card POS Check Cash Online" at bounding box center [616, 157] width 606 height 33
click at [314, 140] on select "Credit Card POS Check Cash Online" at bounding box center [616, 157] width 606 height 33
click at [652, 343] on main "Payment After submitting payment, click NEXT below to advance application. shar…" at bounding box center [931, 348] width 1274 height 695
click at [554, 160] on select "Credit Card POS Check Cash Online" at bounding box center [616, 157] width 606 height 33
select select "1: 0"
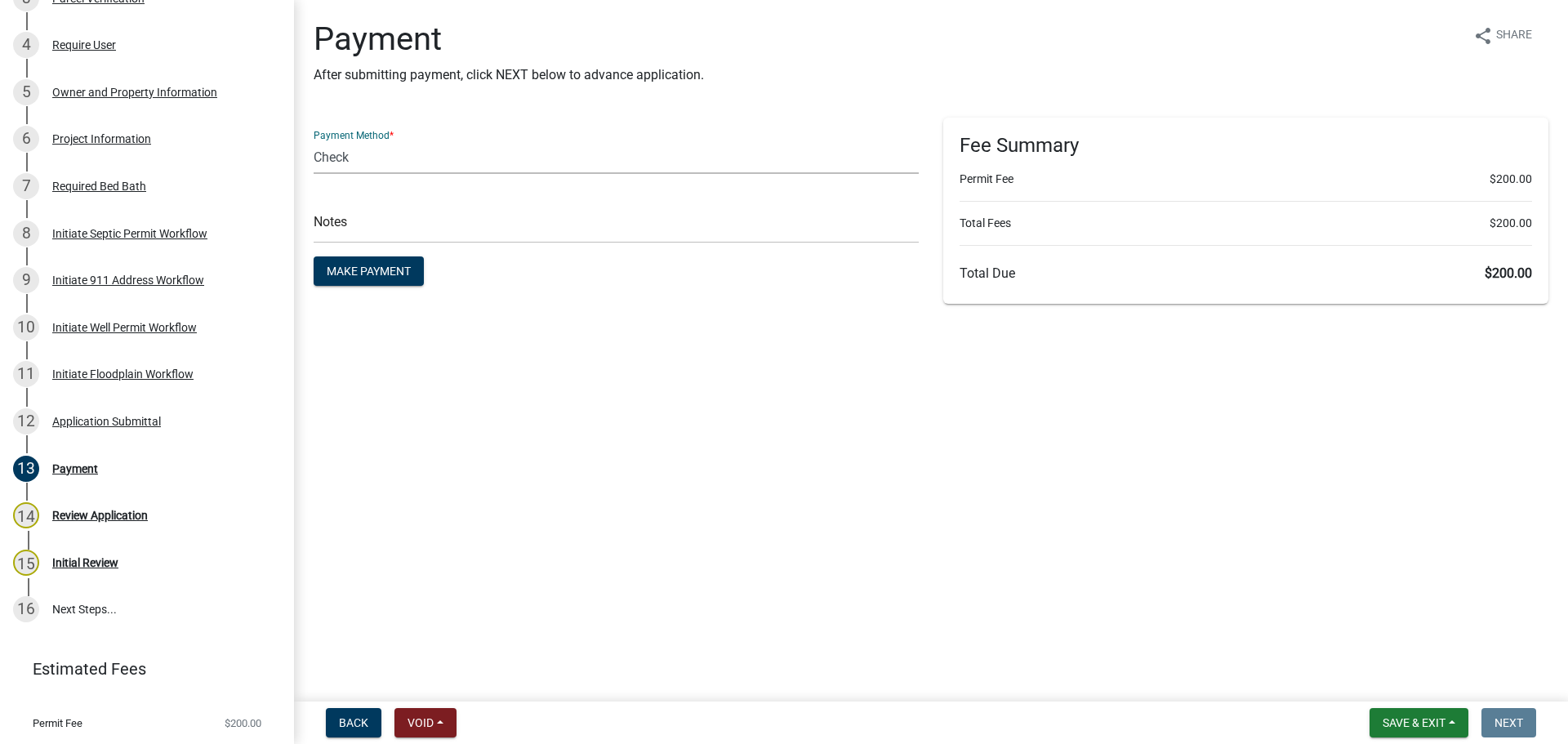
click at [314, 140] on select "Credit Card POS Check Cash Online" at bounding box center [616, 157] width 606 height 33
click at [1398, 727] on span "Save & Exit" at bounding box center [1415, 722] width 63 height 13
click at [1501, 564] on main "Payment After submitting payment, click NEXT below to advance application. shar…" at bounding box center [931, 348] width 1274 height 695
click at [397, 275] on span "Make Payment" at bounding box center [368, 271] width 84 height 13
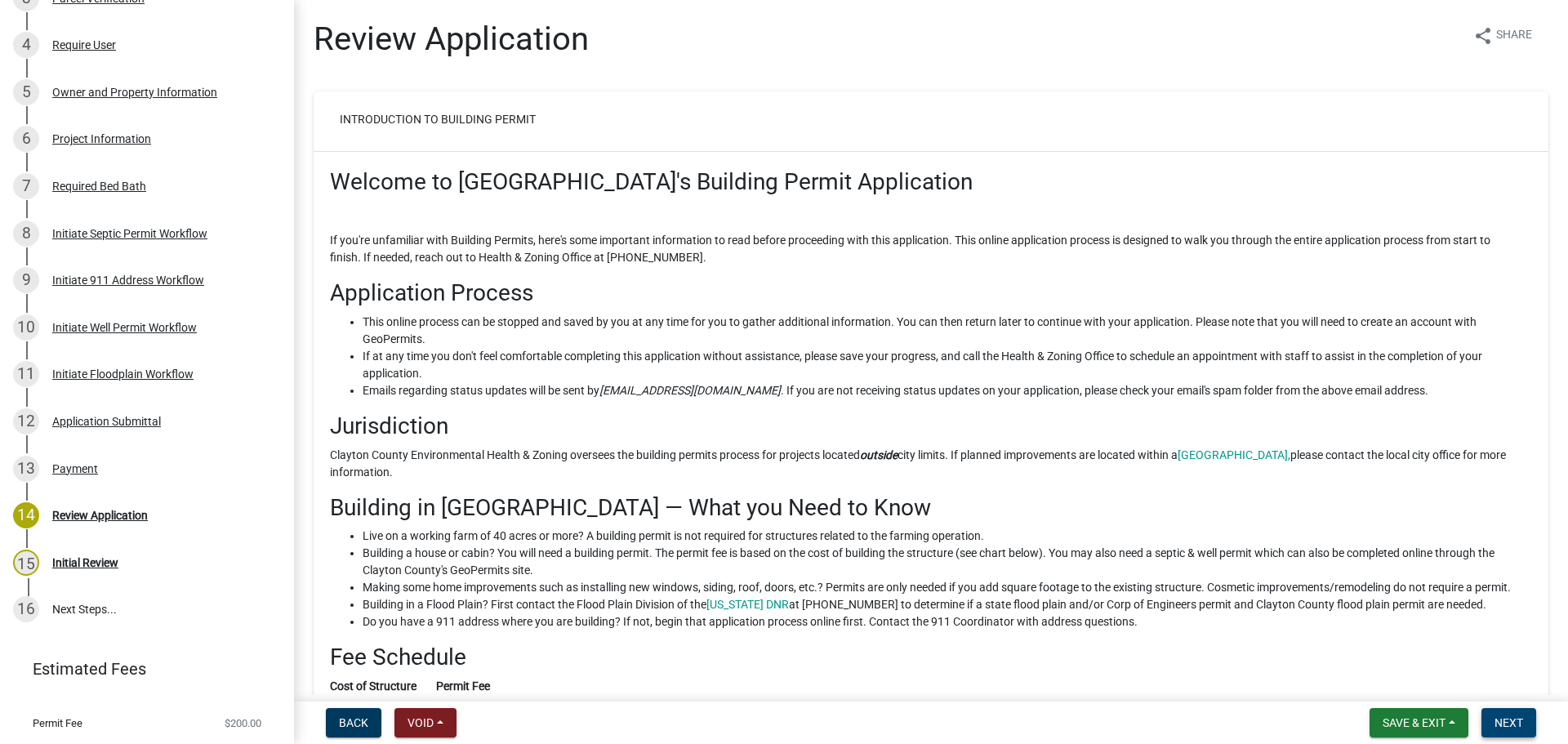
click at [1507, 722] on span "Next" at bounding box center [1509, 722] width 28 height 13
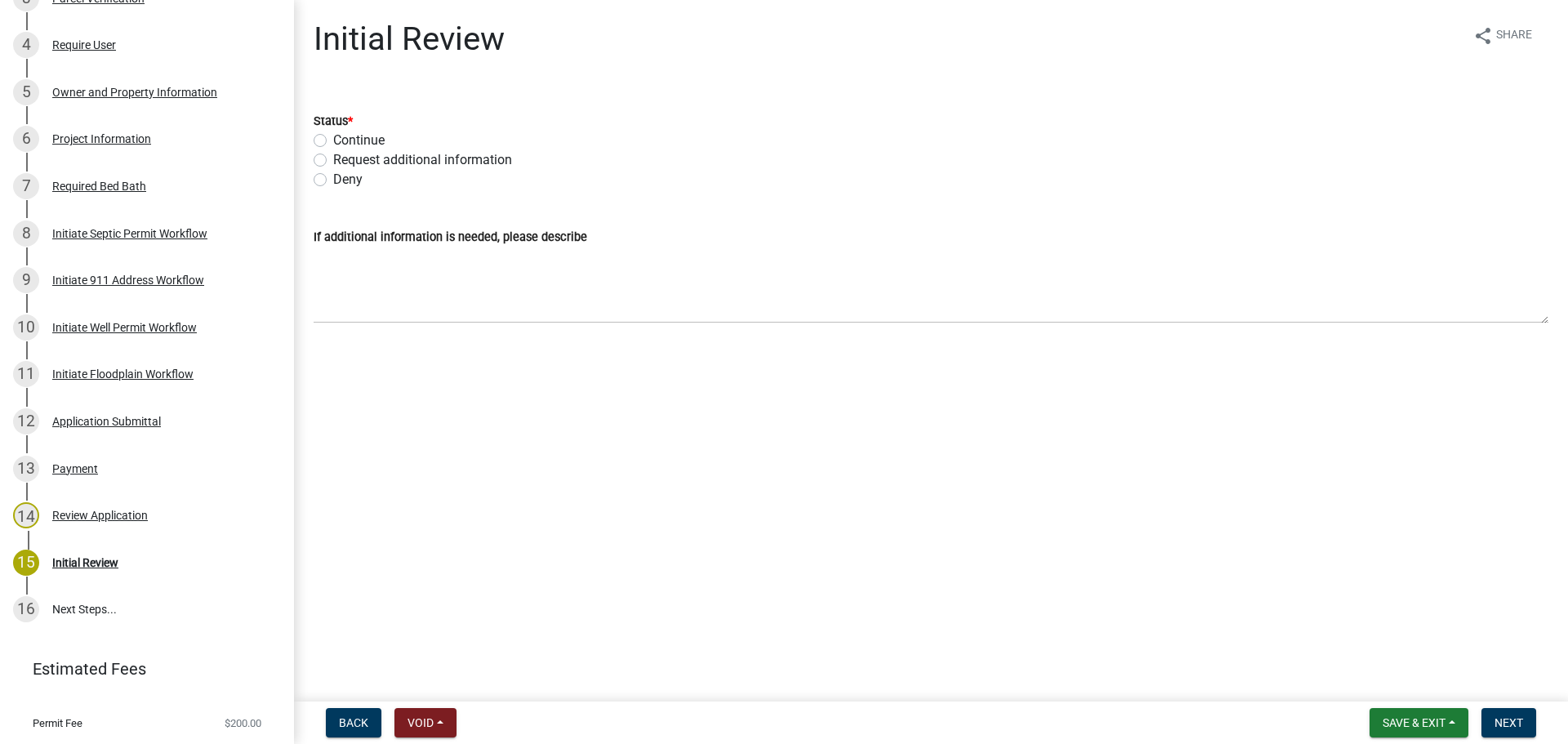
click at [334, 139] on label "Continue" at bounding box center [359, 141] width 51 height 20
click at [334, 139] on input "Continue" at bounding box center [338, 136] width 11 height 11
radio input "true"
drag, startPoint x: 1493, startPoint y: 688, endPoint x: 1506, endPoint y: 737, distance: 50.7
click at [1506, 737] on wm-app "Building Permit B-2025-157 Edit View Summary Notes Show emails 1 Introduction t…" at bounding box center [784, 372] width 1568 height 744
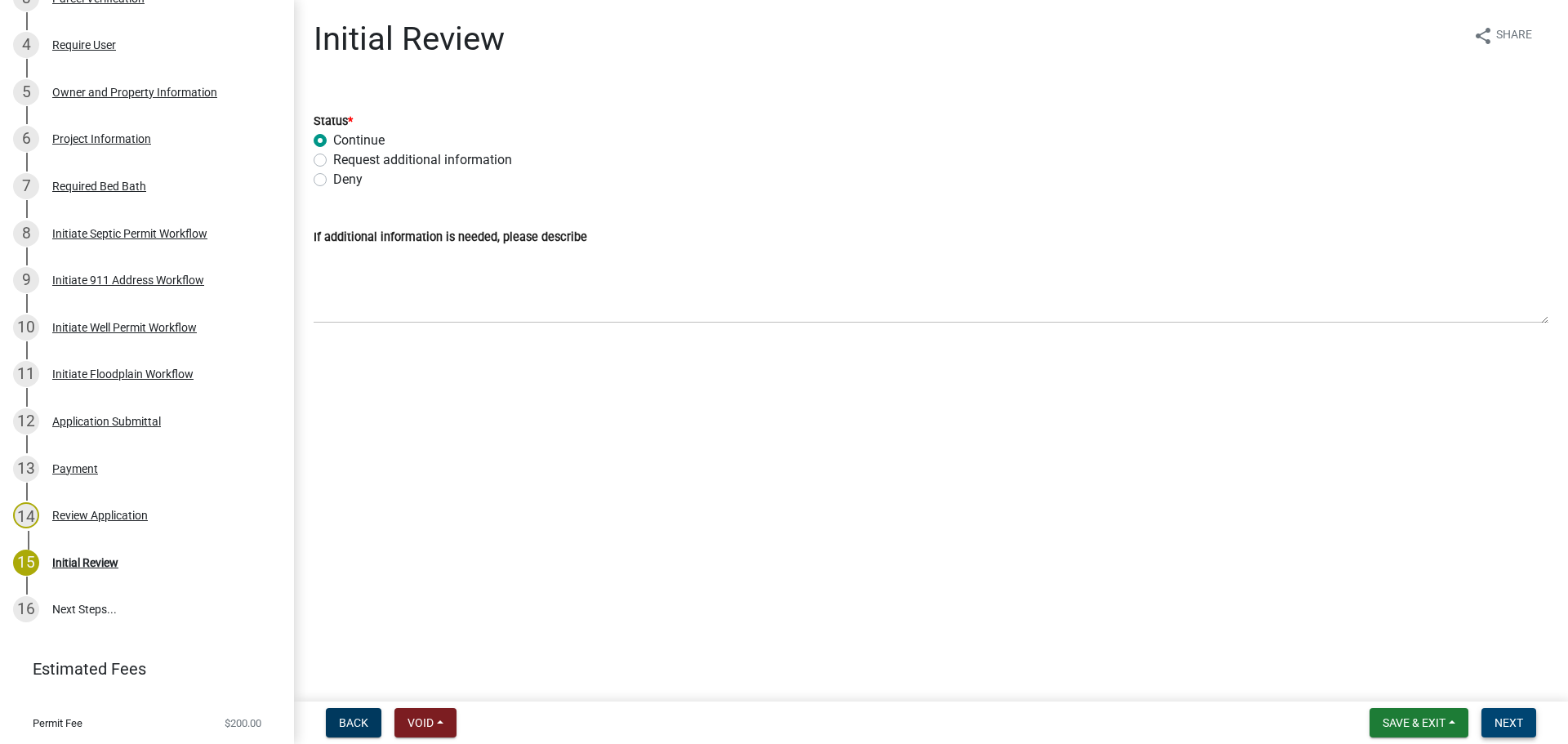
click at [1507, 734] on button "Next" at bounding box center [1509, 722] width 55 height 29
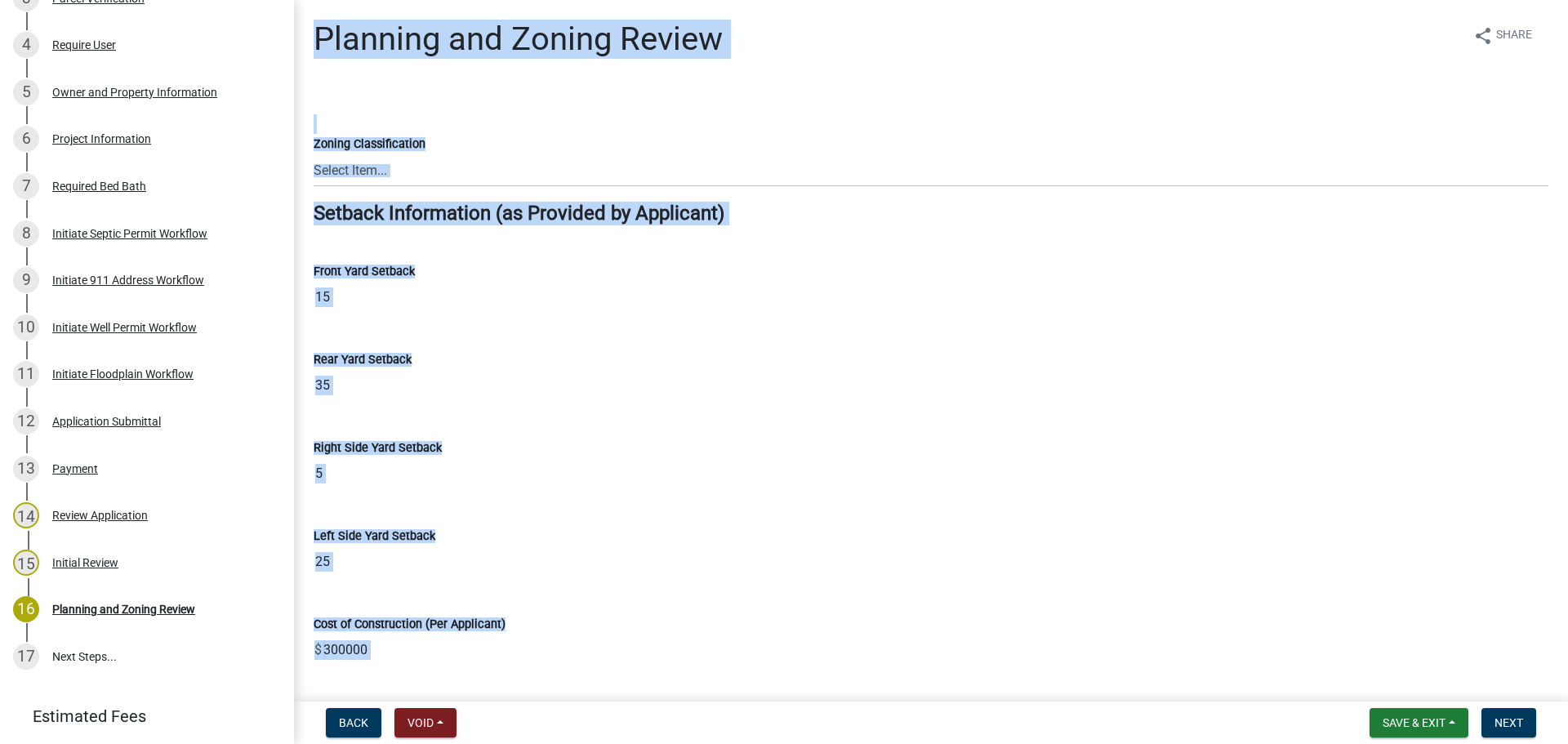
scroll to position [411, 0]
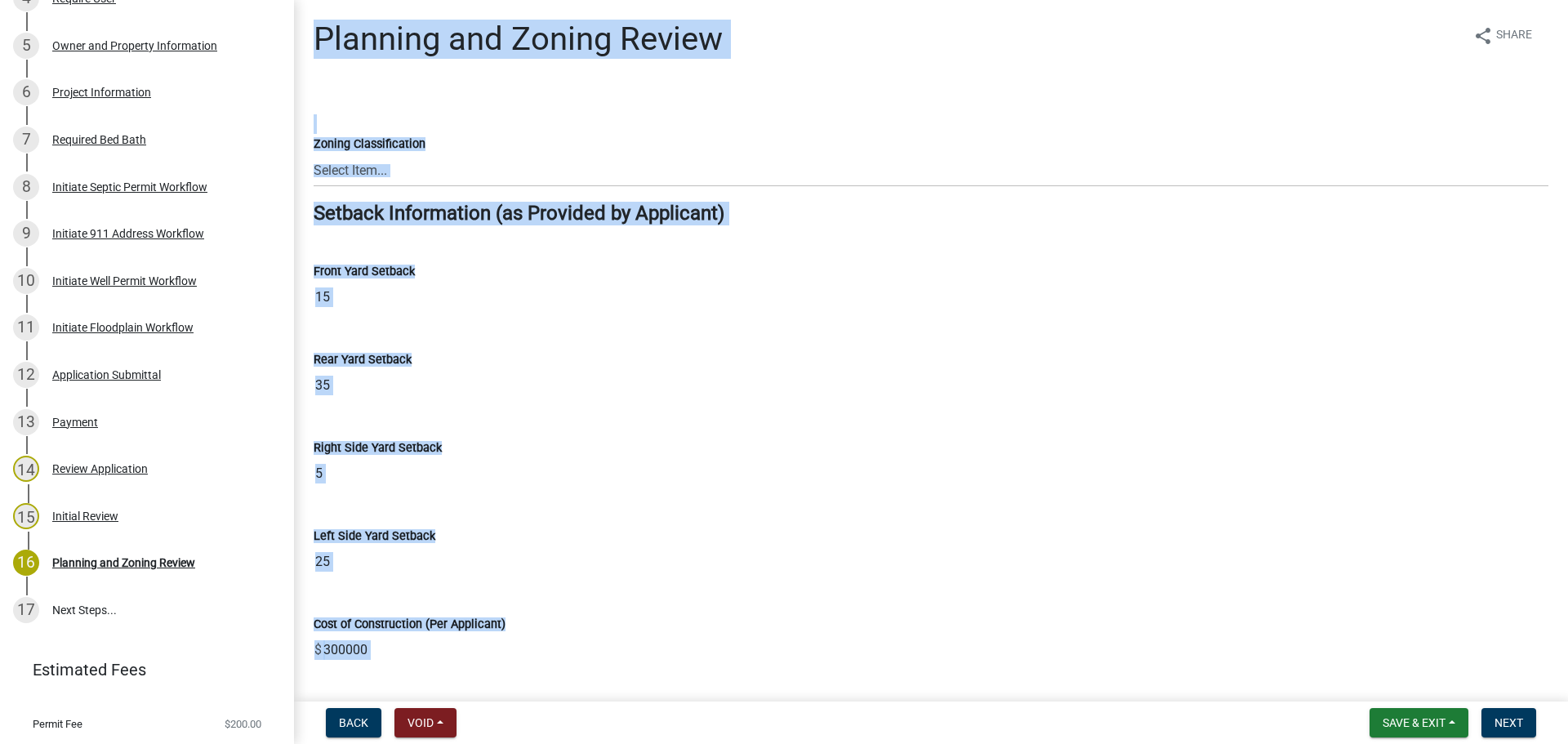
click at [670, 367] on div "Rear Yard Setback 35" at bounding box center [931, 364] width 1235 height 75
click at [626, 533] on div "Left Side Yard Setback" at bounding box center [931, 536] width 1235 height 20
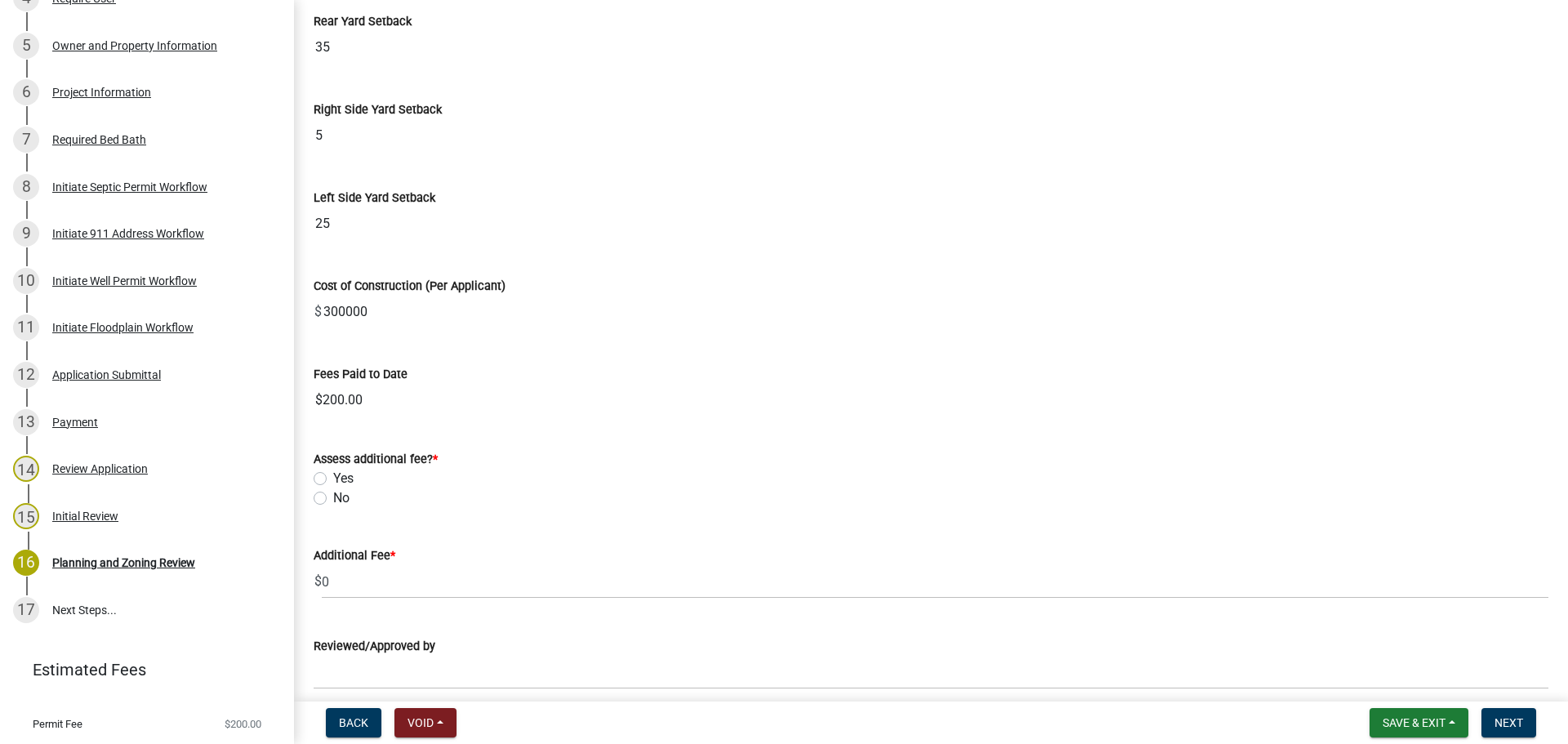
scroll to position [408, 0]
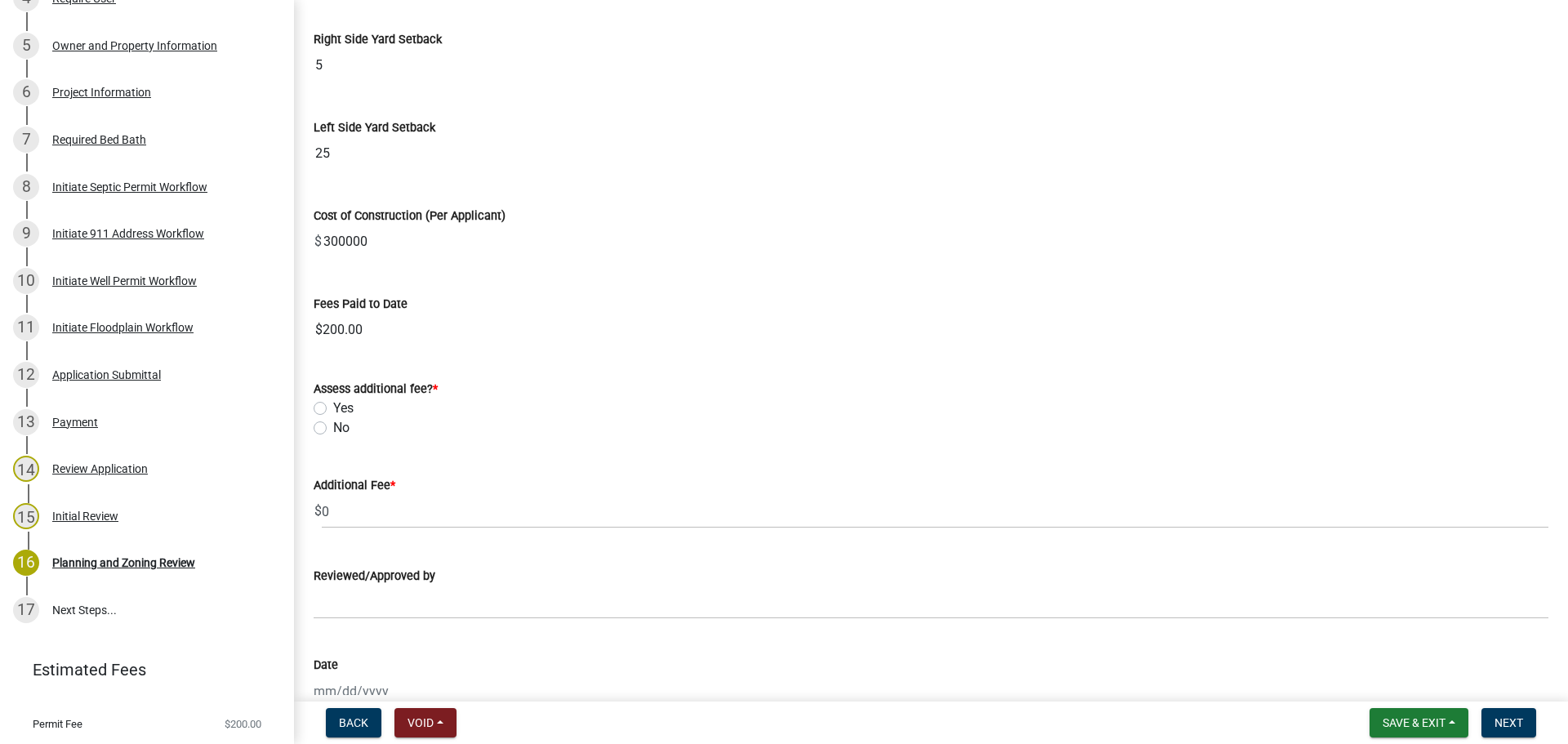
click at [334, 427] on label "No" at bounding box center [342, 428] width 17 height 20
click at [334, 427] on input "No" at bounding box center [338, 423] width 11 height 11
radio input "true"
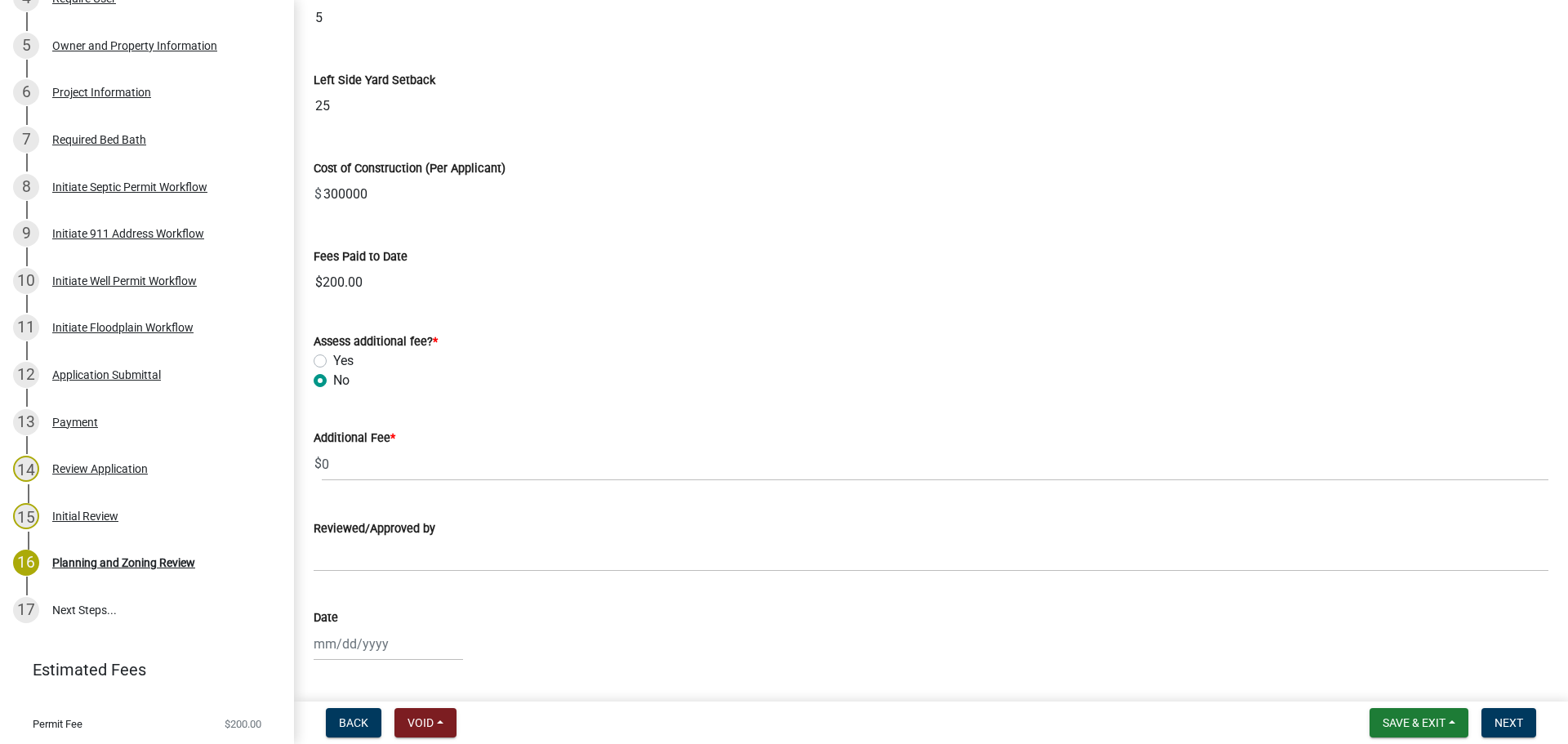
scroll to position [500, 0]
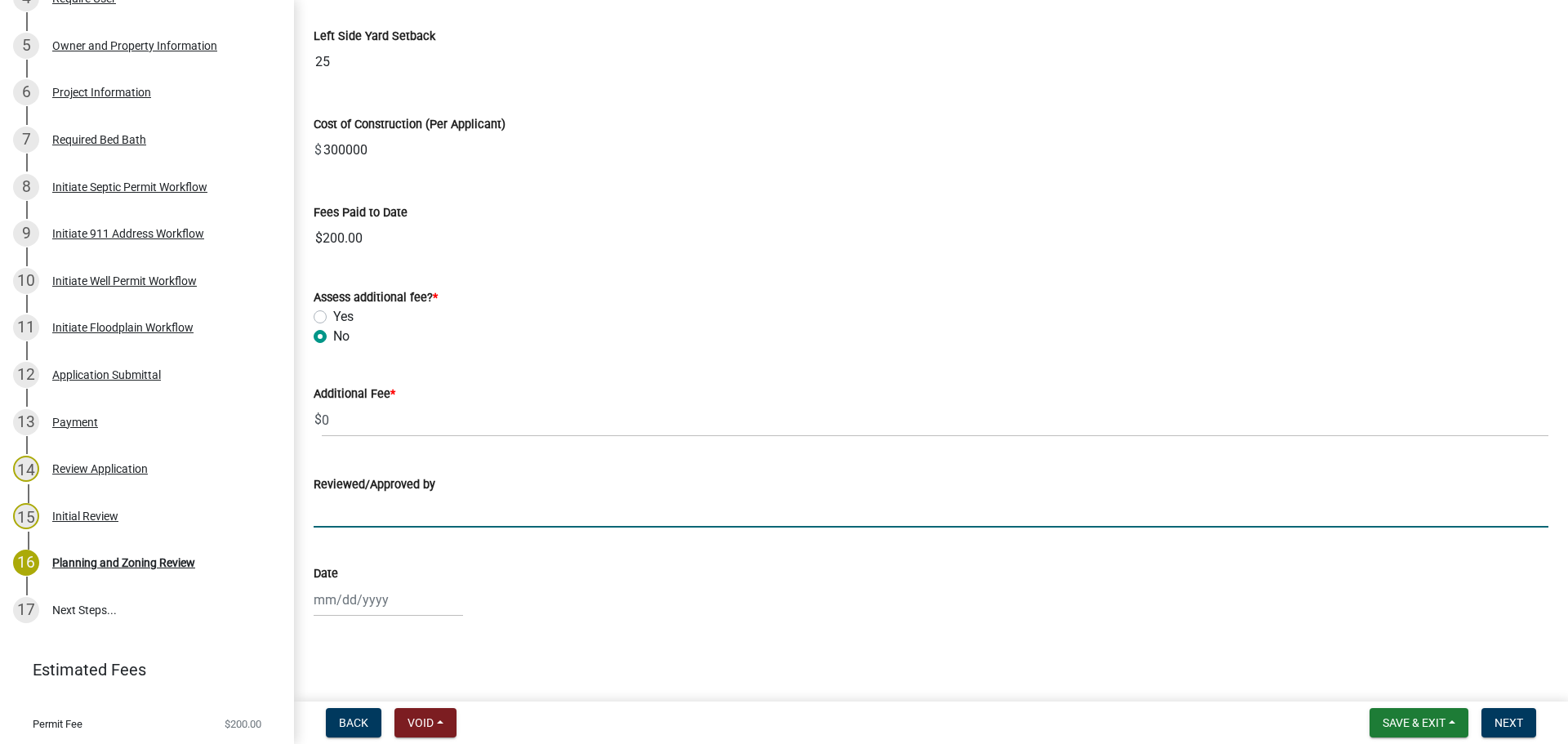
click at [398, 513] on input "Reviewed/Approved by" at bounding box center [931, 511] width 1235 height 33
type input "[PERSON_NAME]"
select select "9"
select select "2025"
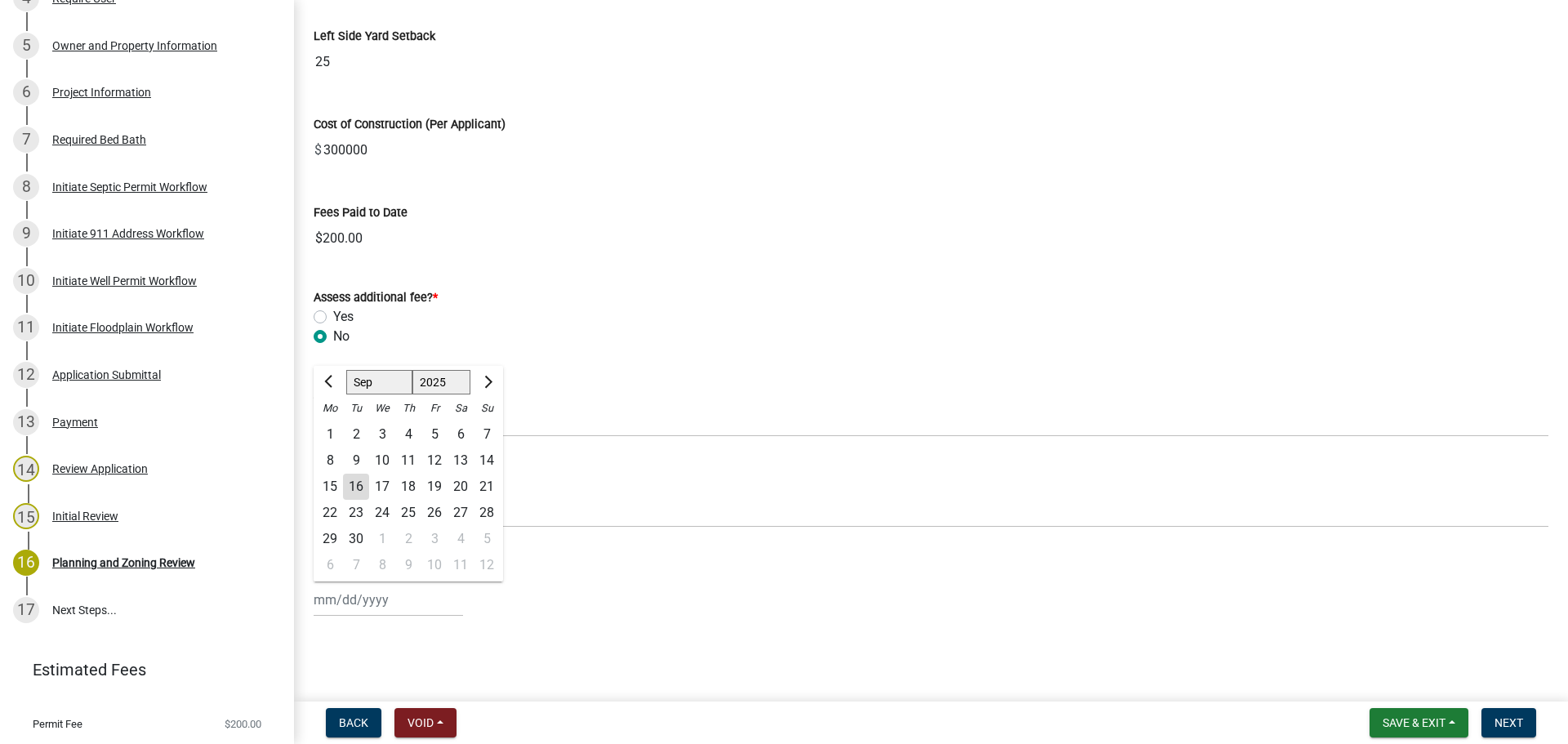
click at [390, 602] on div "[PERSON_NAME] Feb Mar Apr [PERSON_NAME][DATE] Oct Nov [DATE] 1526 1527 1528 152…" at bounding box center [388, 600] width 149 height 33
click at [364, 487] on div "16" at bounding box center [356, 487] width 27 height 27
type input "[DATE]"
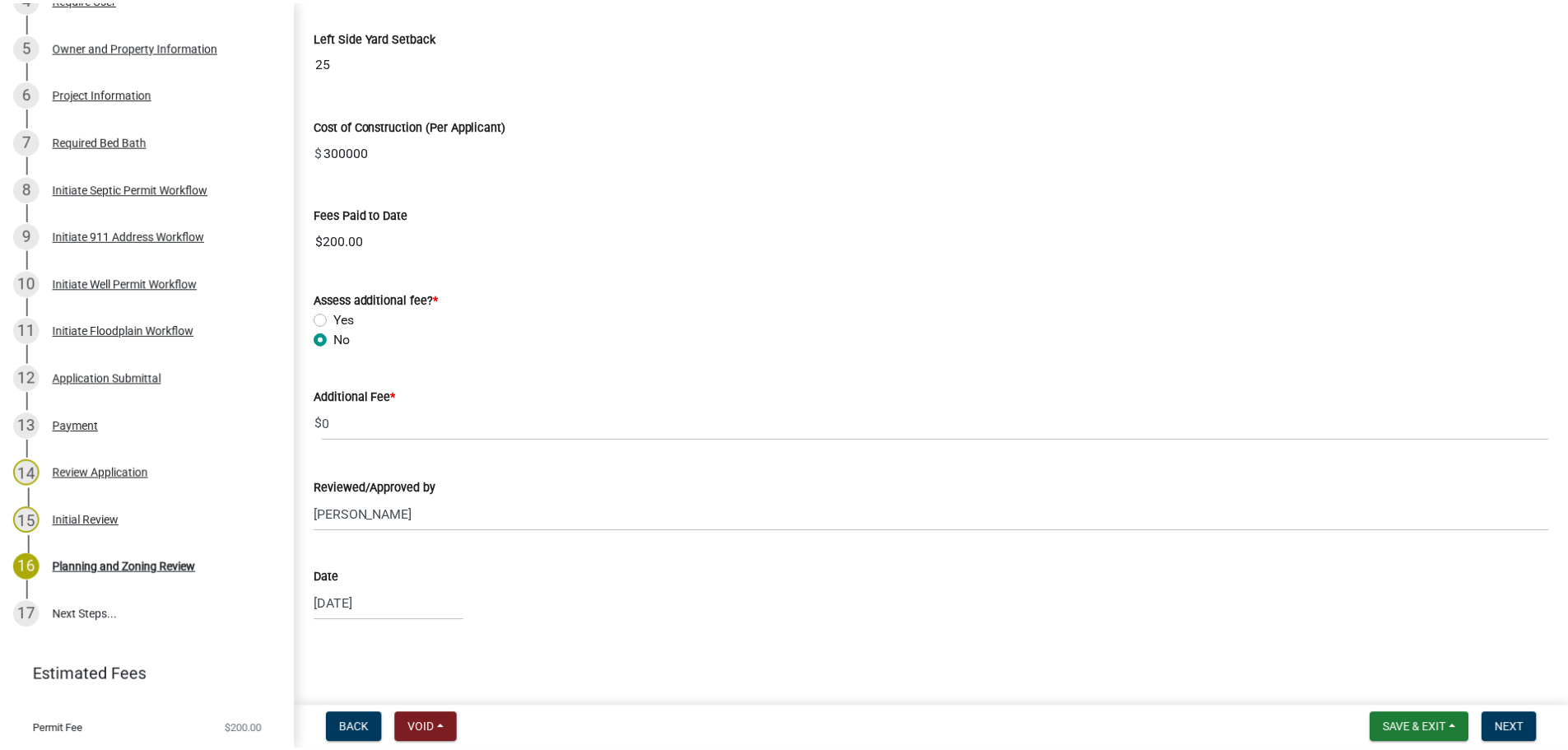
scroll to position [0, 0]
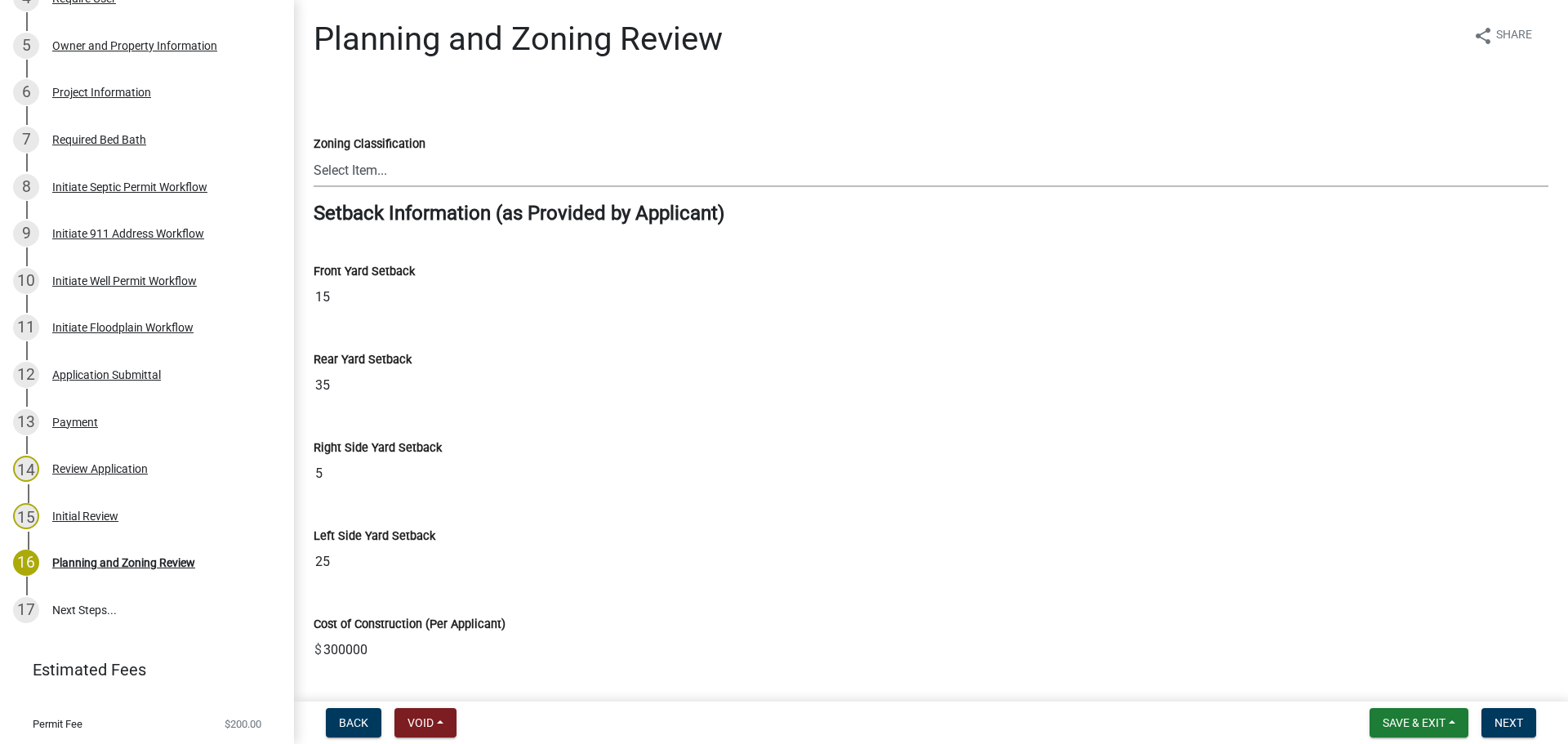
click at [361, 173] on select "Select Item... A-1 Agriculture R-1 Single Family Residential R-2 Multi-Family R…" at bounding box center [931, 170] width 1235 height 33
click at [314, 153] on select "Select Item... A-1 Agriculture R-1 Single Family Residential R-2 Multi-Family R…" at bounding box center [931, 170] width 1235 height 33
click at [384, 172] on select "Select Item... A-1 Agriculture R-1 Single Family Residential R-2 Multi-Family R…" at bounding box center [931, 170] width 1235 height 33
click at [314, 153] on select "Select Item... A-1 Agriculture R-1 Single Family Residential R-2 Multi-Family R…" at bounding box center [931, 170] width 1235 height 33
select select "26b2d6b8-348f-4e9e-b241-97f9d8479515"
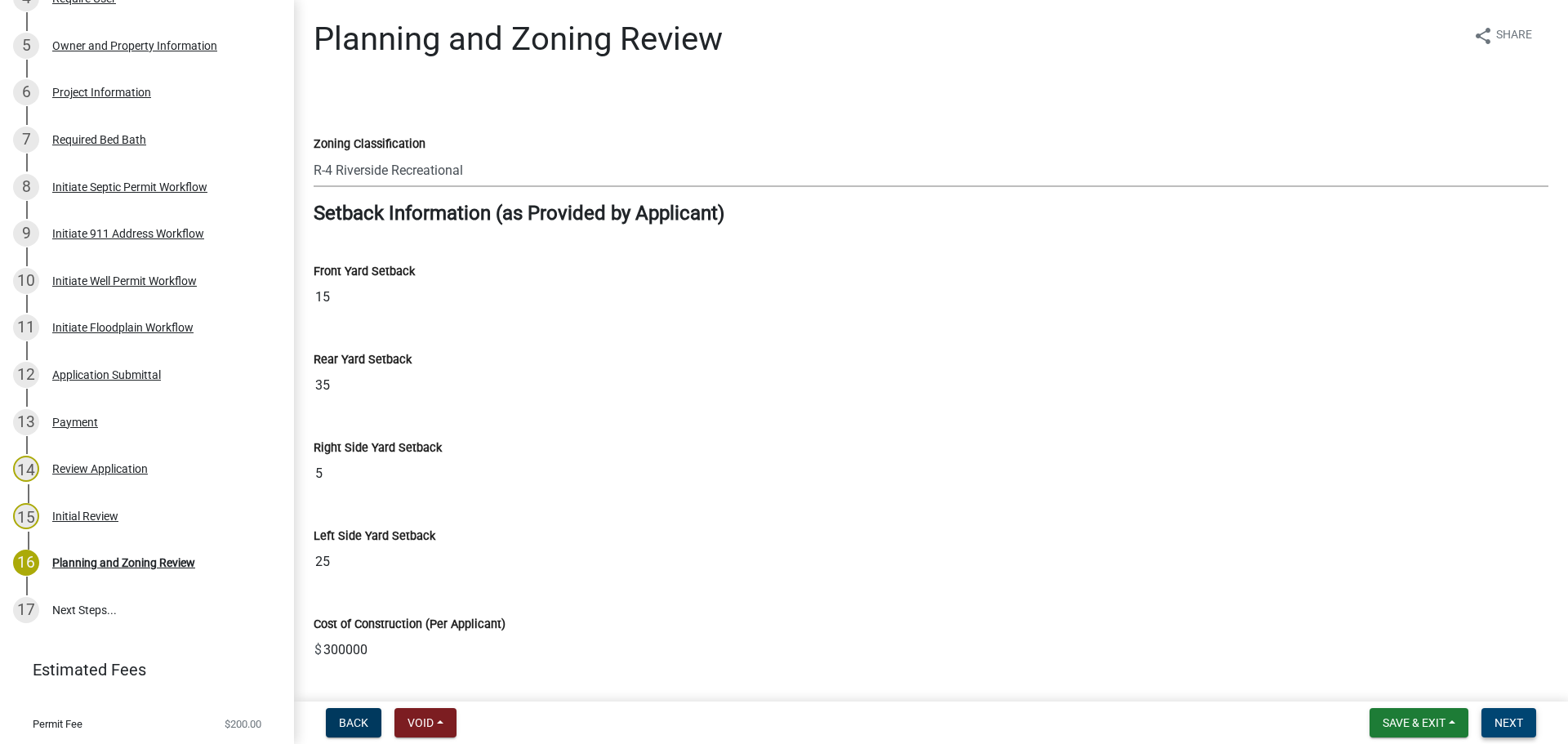
click at [1527, 720] on button "Next" at bounding box center [1509, 722] width 55 height 29
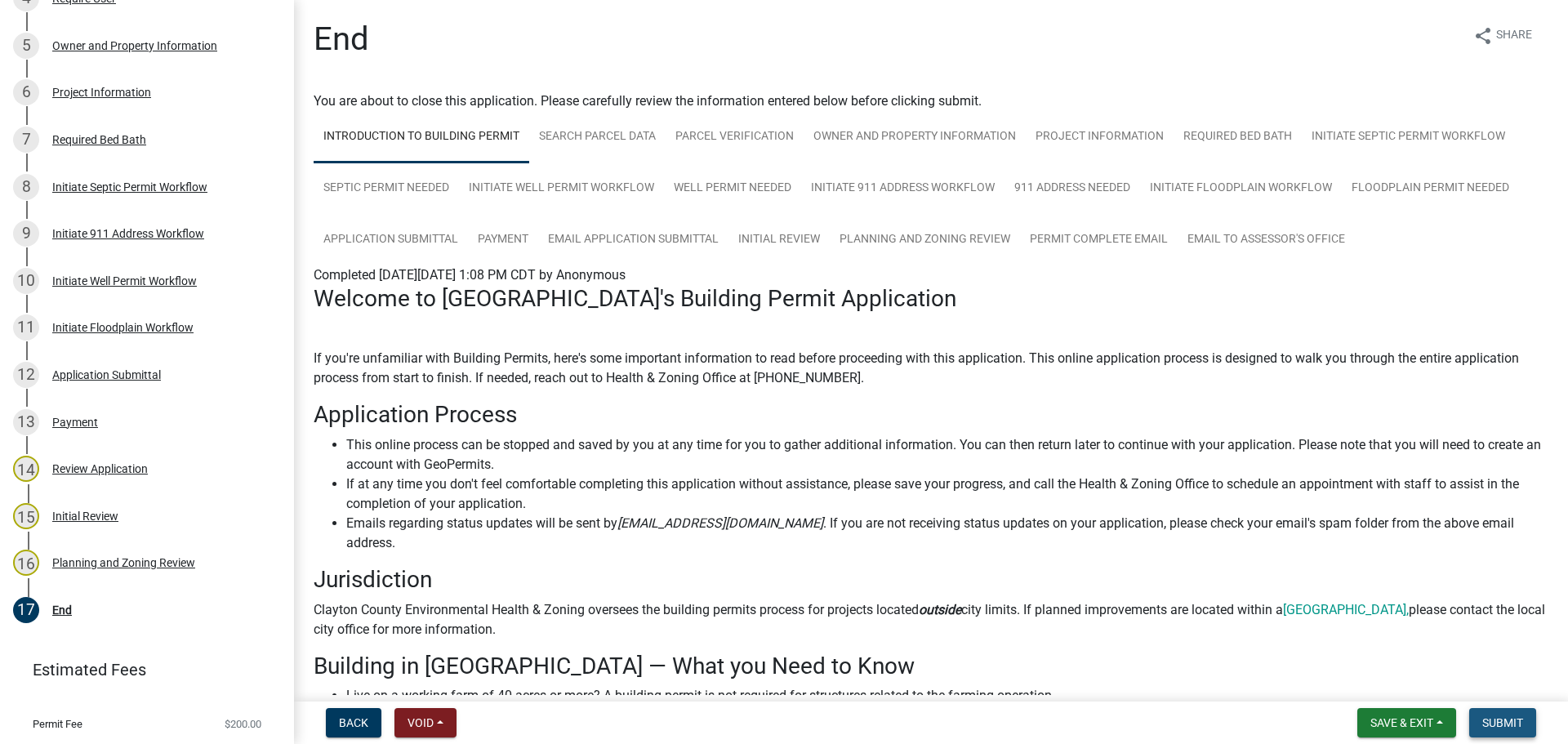
click at [1520, 730] on button "Submit" at bounding box center [1502, 722] width 67 height 29
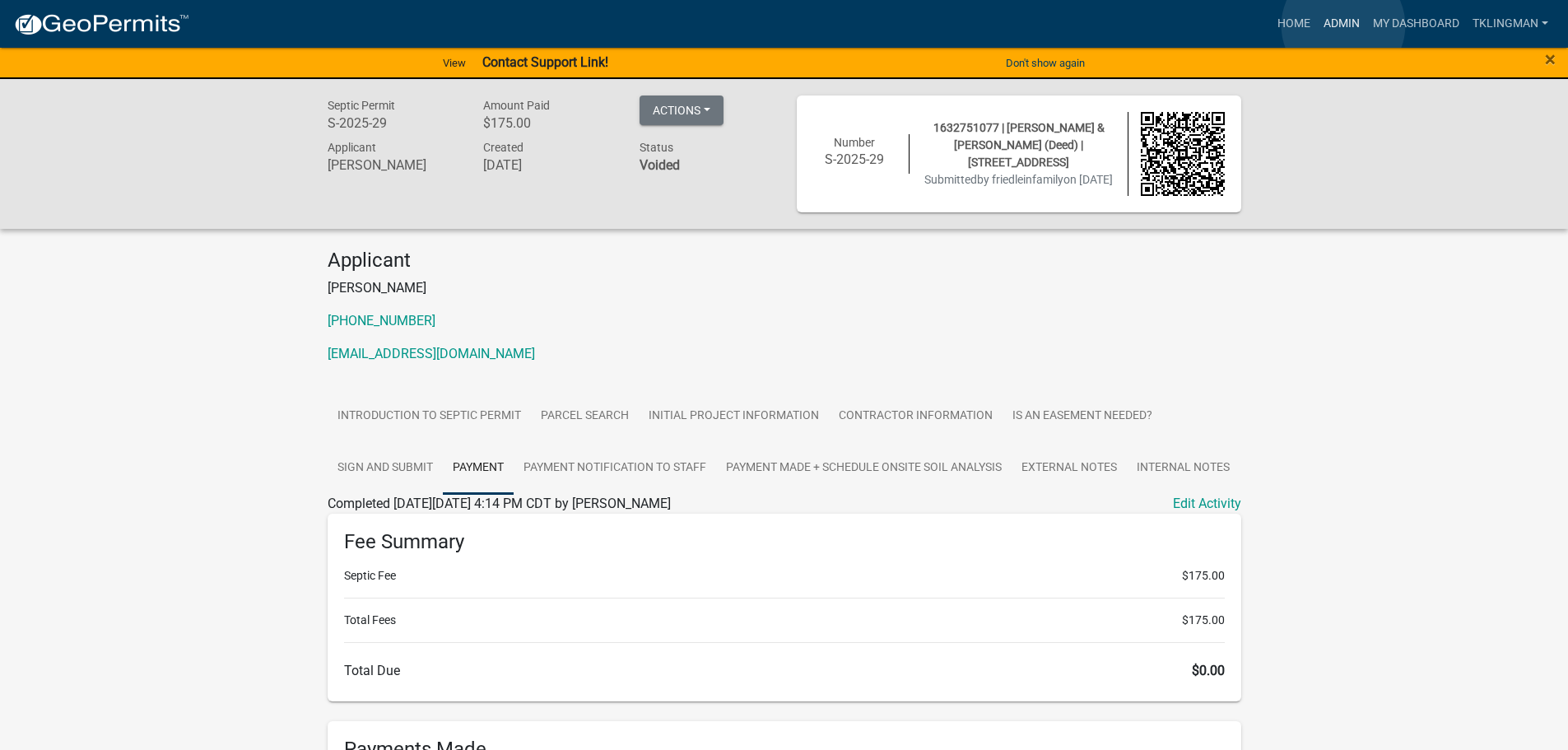
click at [1343, 26] on link "Admin" at bounding box center [1341, 23] width 49 height 31
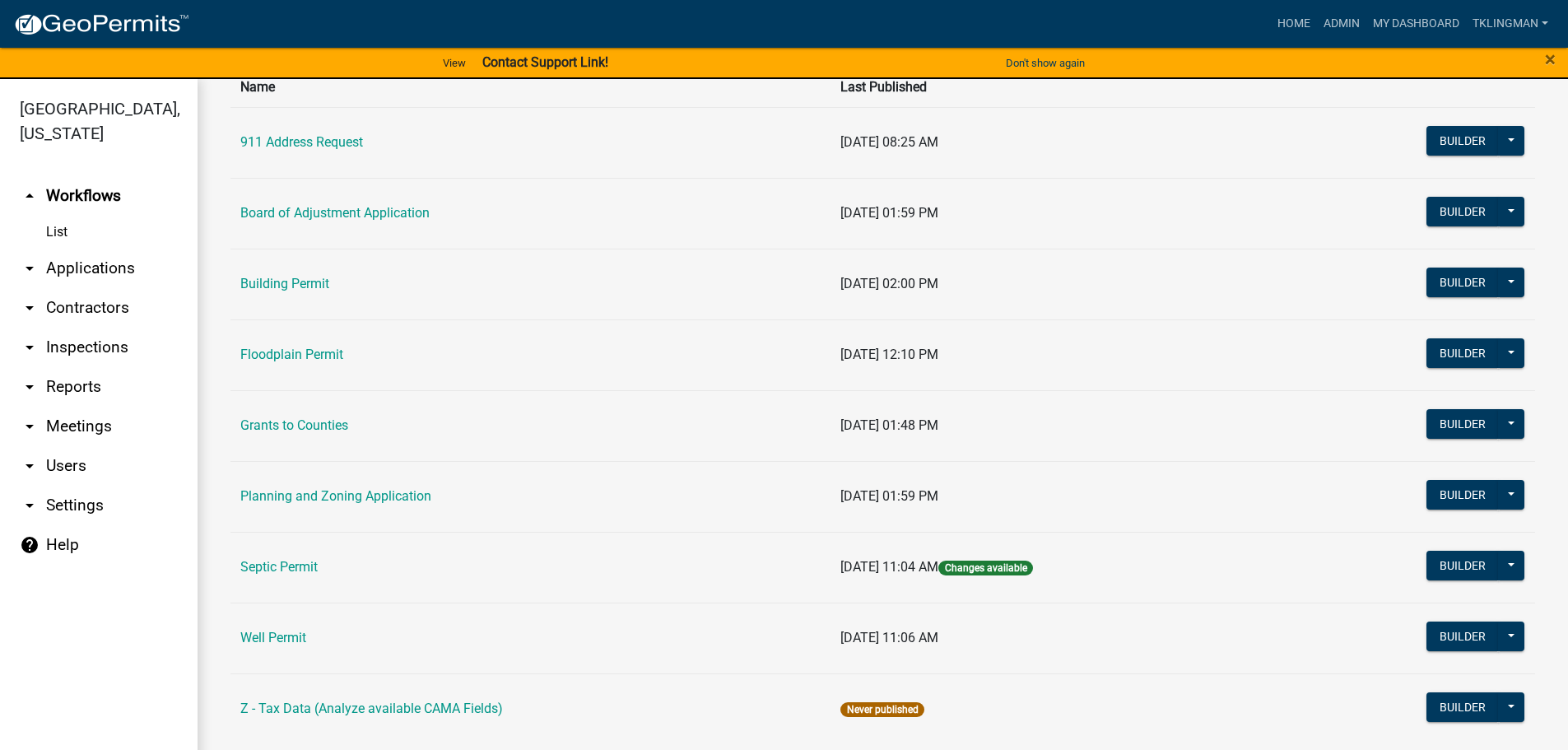
scroll to position [159, 0]
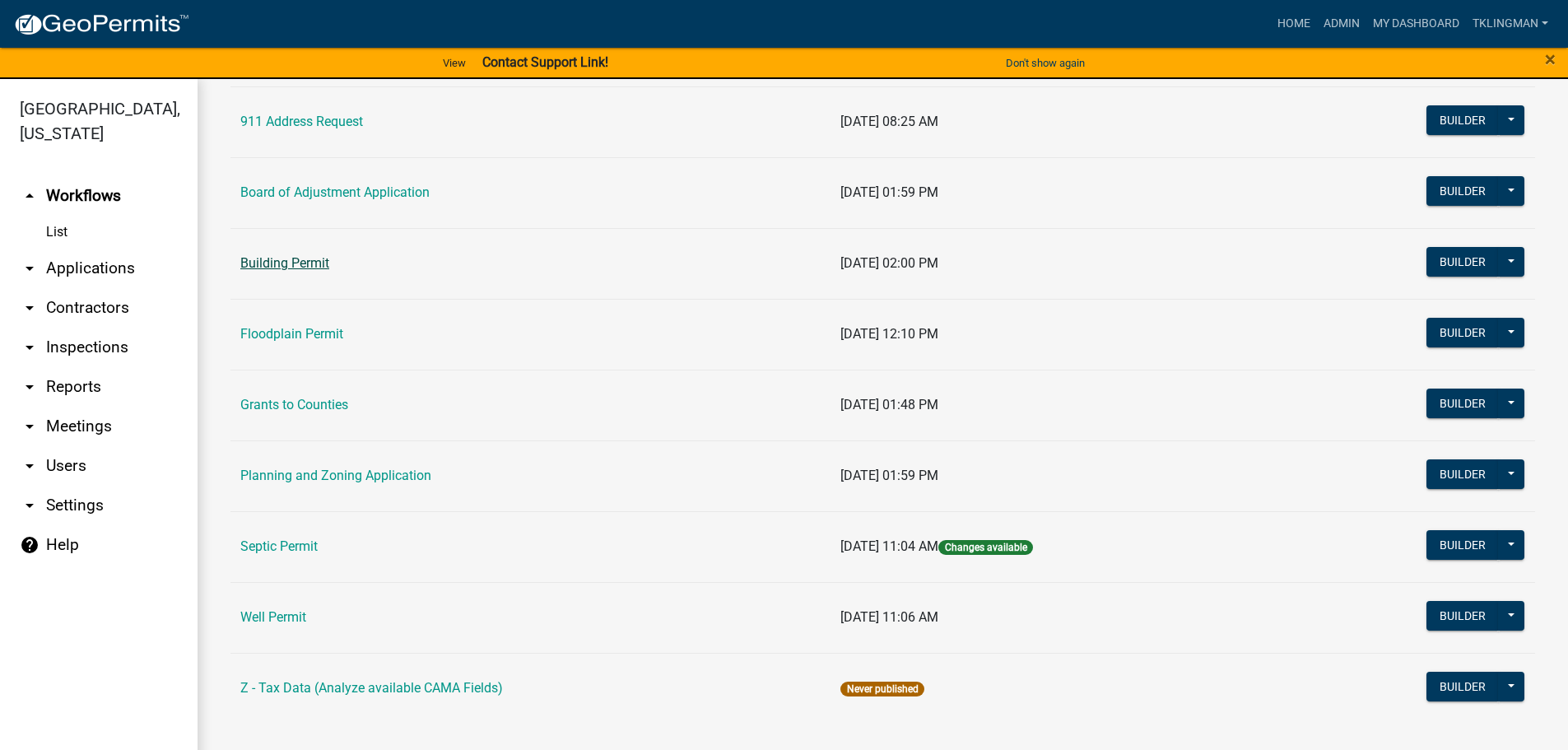
click at [283, 264] on link "Building Permit" at bounding box center [284, 263] width 89 height 16
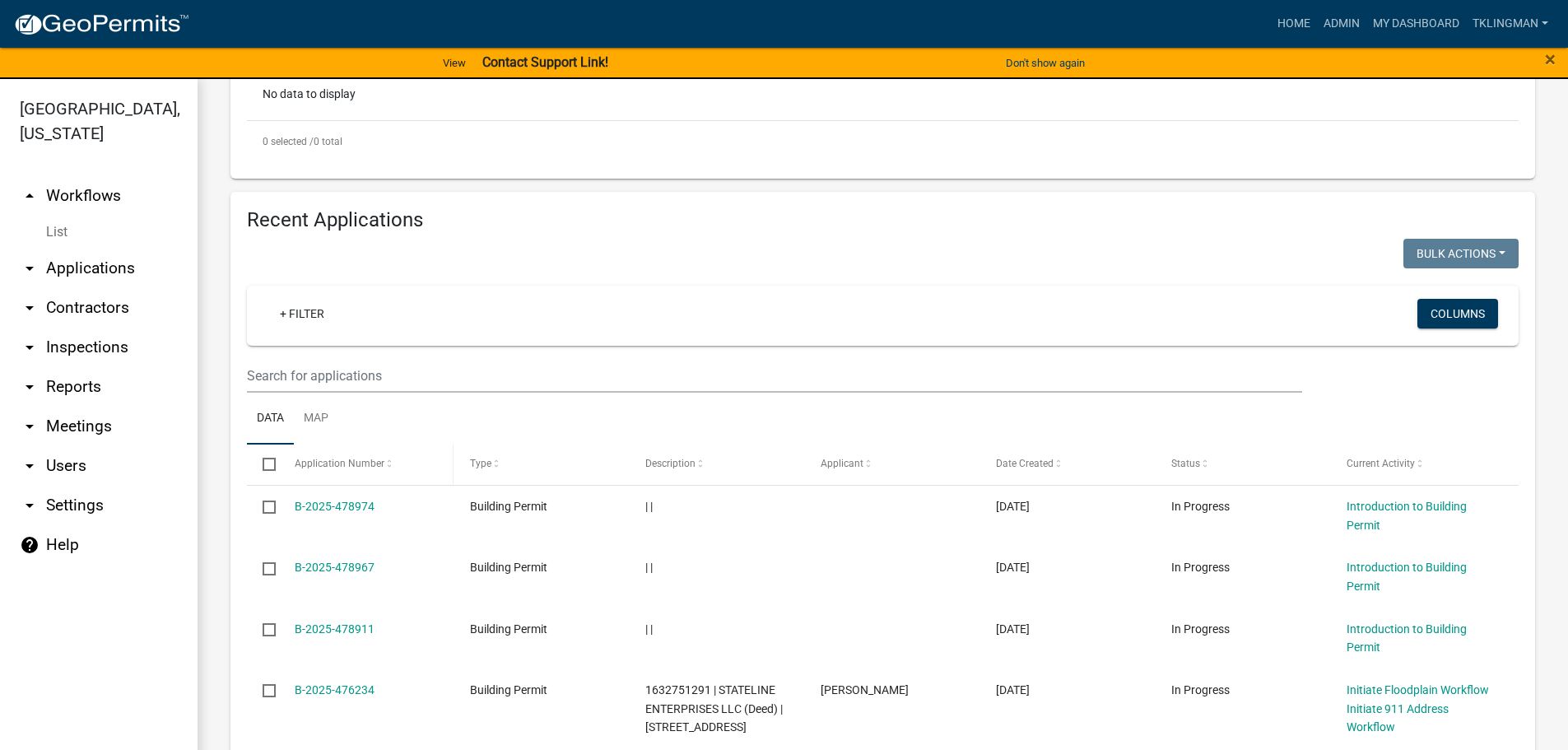
scroll to position [494, 0]
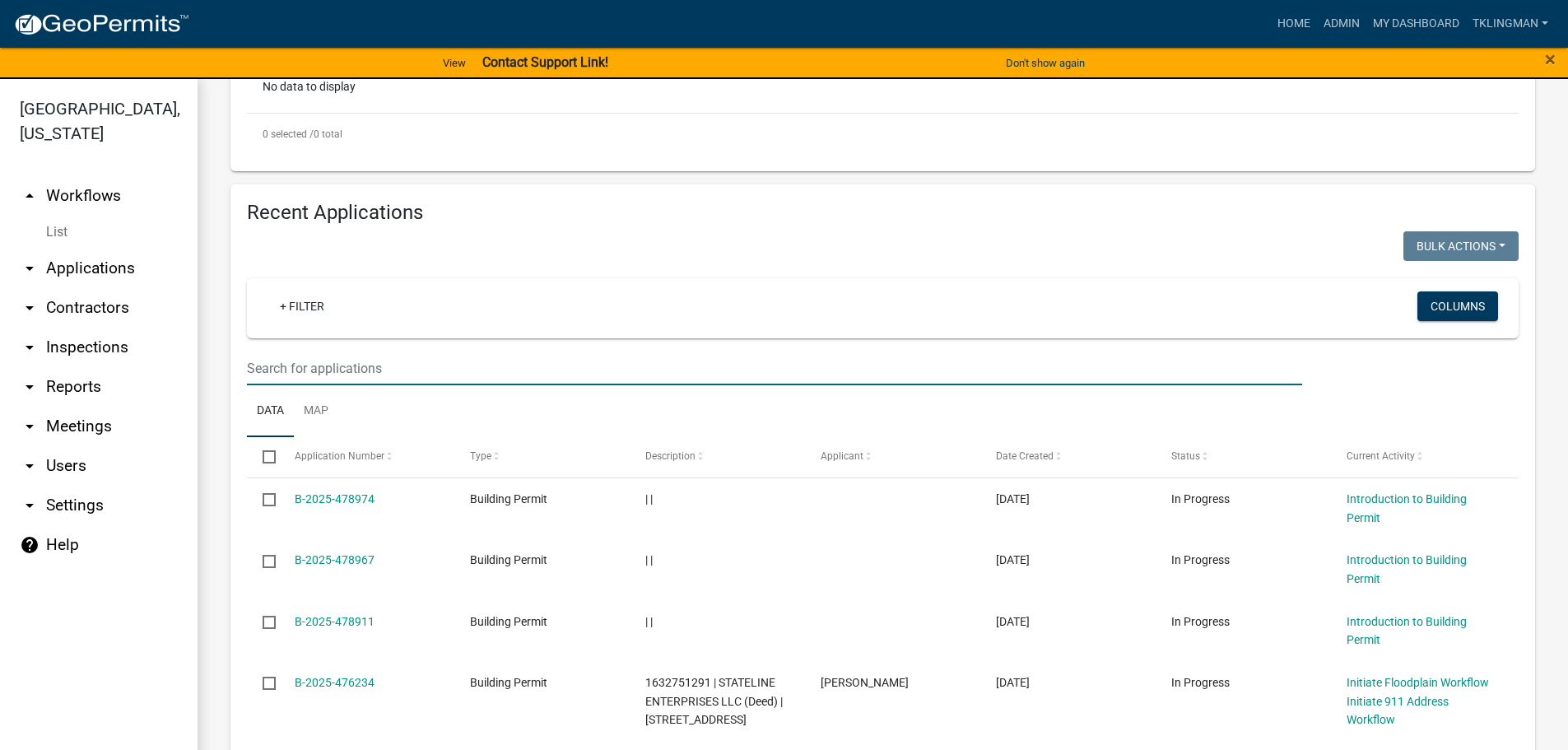
click at [352, 380] on input "text" at bounding box center [774, 368] width 1055 height 33
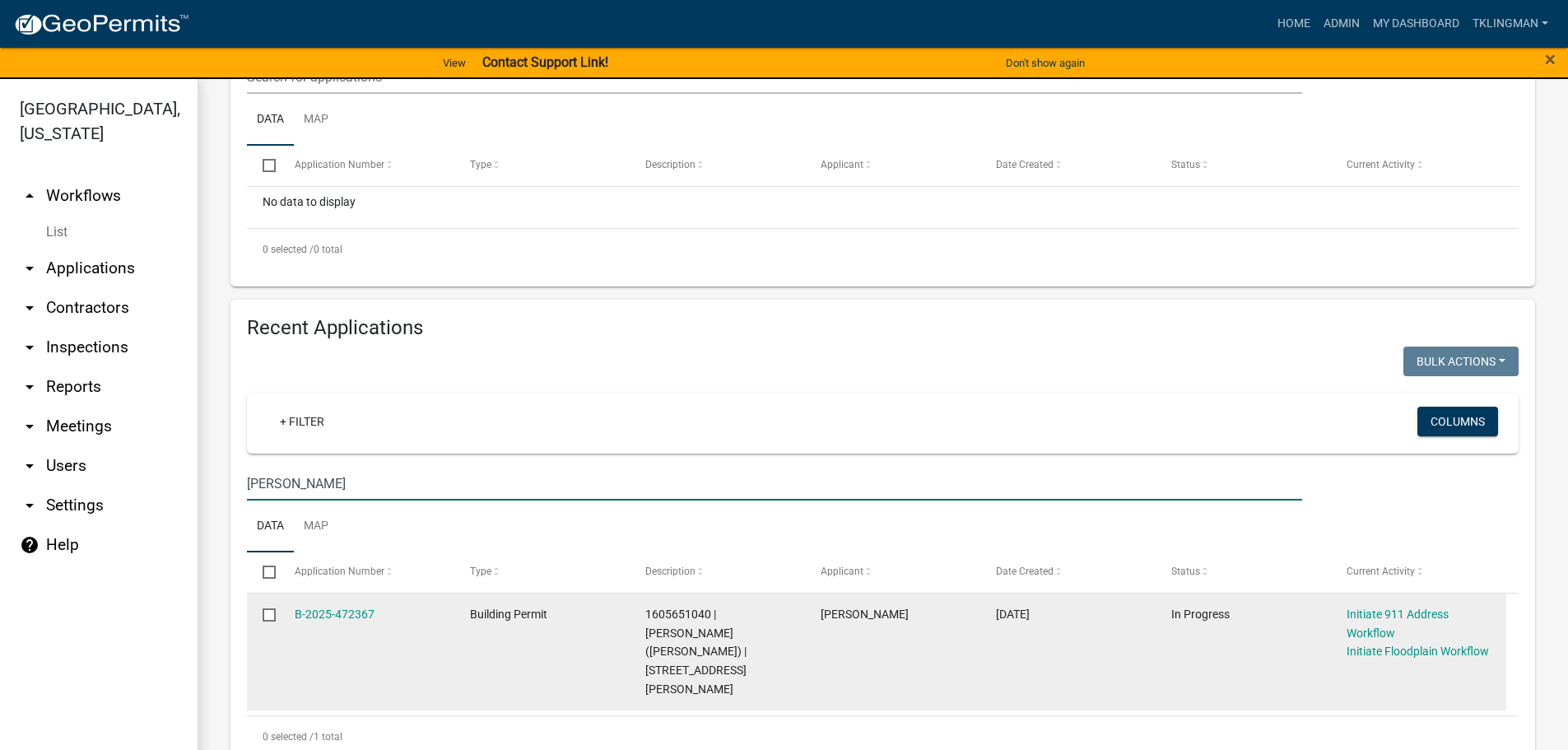
scroll to position [20, 0]
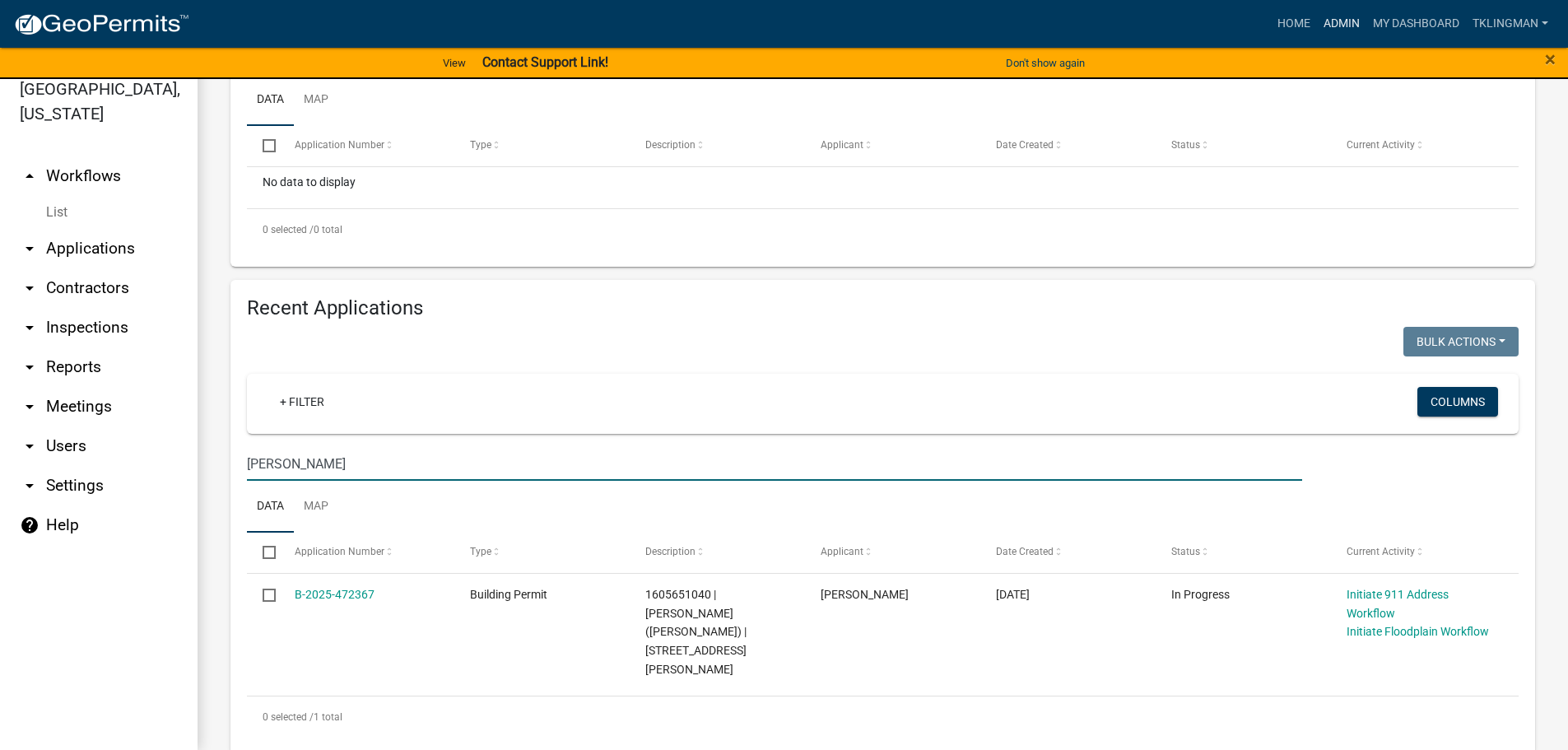
type input "blum"
click at [1331, 23] on link "Admin" at bounding box center [1341, 23] width 49 height 31
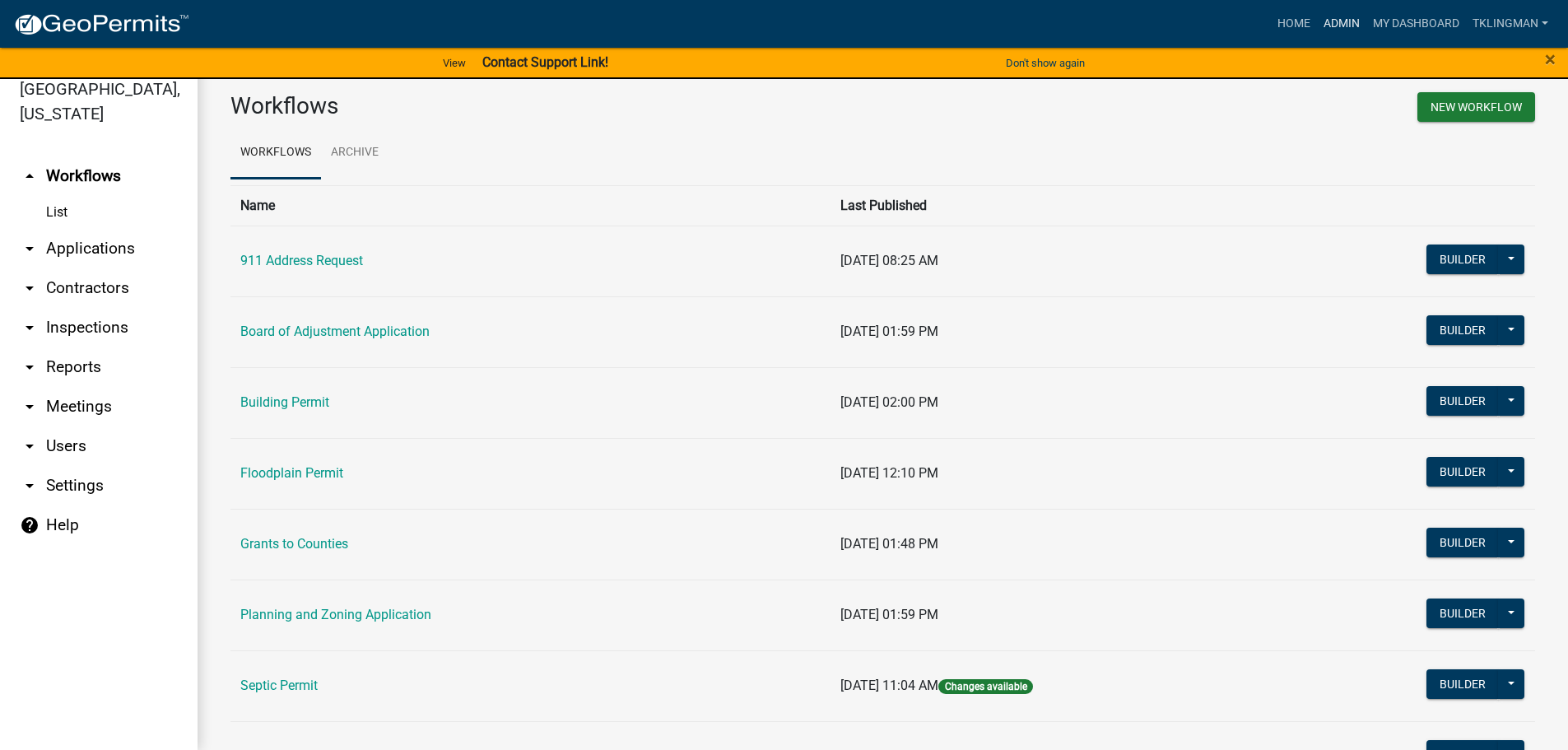
scroll to position [159, 0]
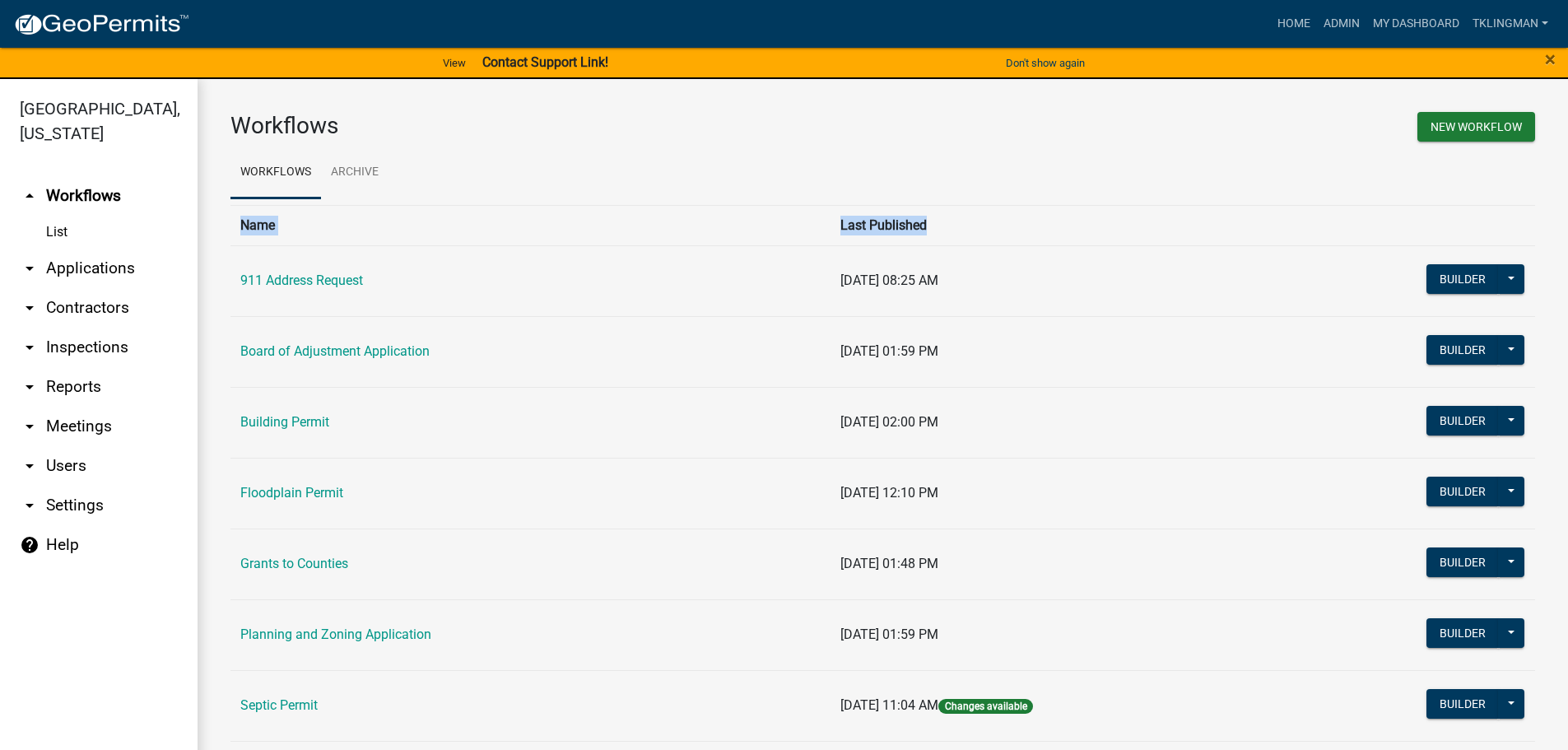
drag, startPoint x: 237, startPoint y: 224, endPoint x: 896, endPoint y: 223, distance: 659.0
click at [896, 223] on tr "Name Last Published" at bounding box center [883, 225] width 1304 height 40
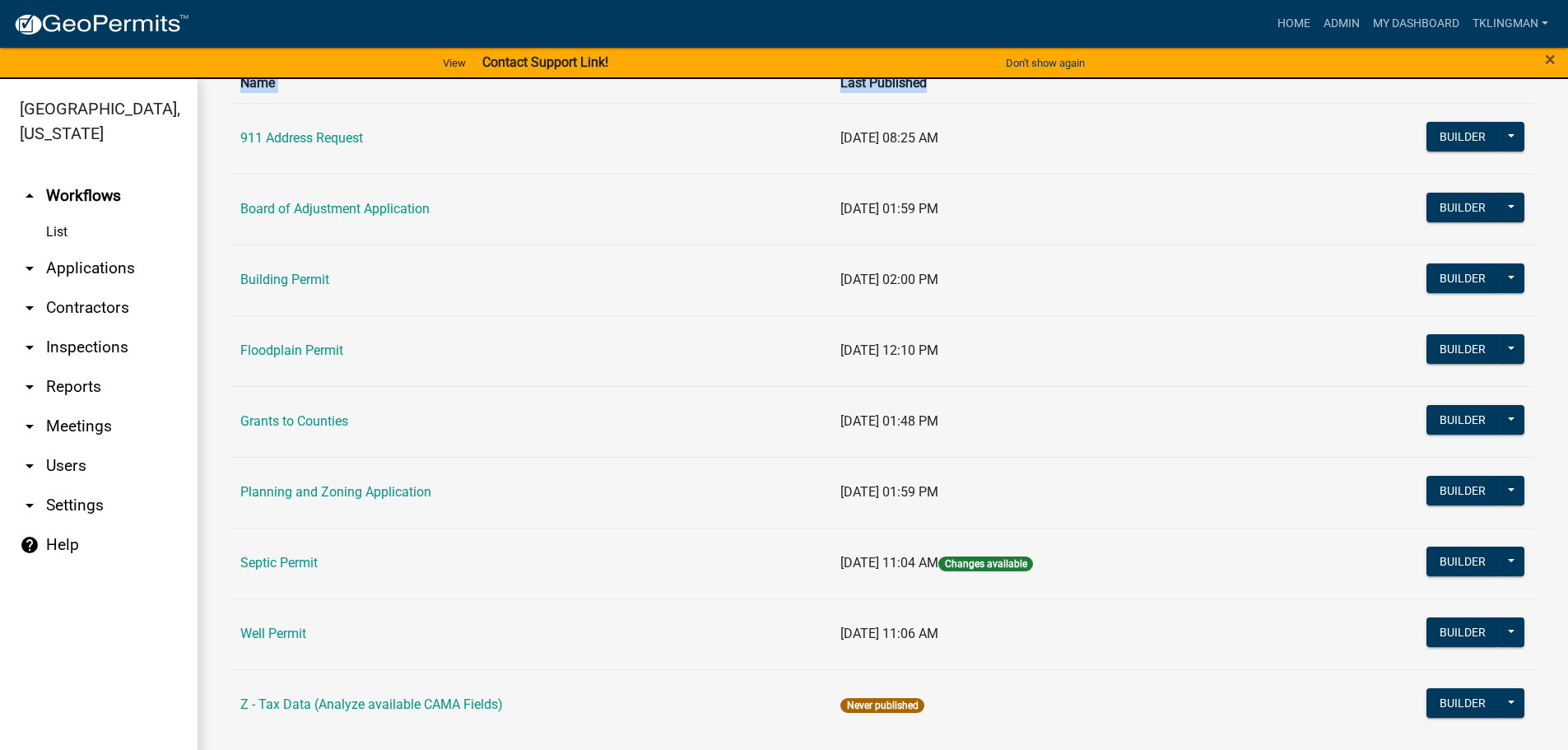
scroll to position [159, 0]
